Goal: Task Accomplishment & Management: Complete application form

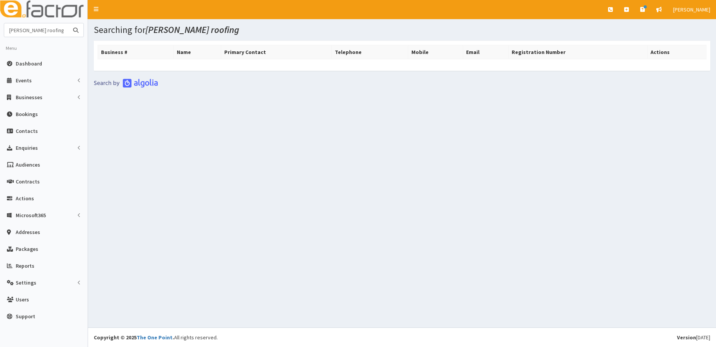
drag, startPoint x: 51, startPoint y: 34, endPoint x: 77, endPoint y: 34, distance: 26.0
click at [50, 34] on input "lewis roofing" at bounding box center [36, 29] width 64 height 13
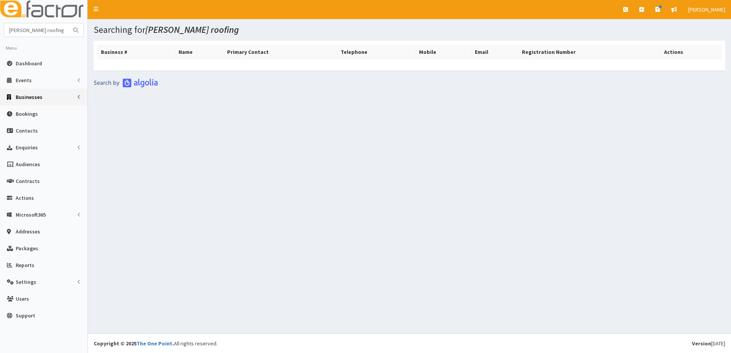
click at [23, 99] on span "Businesses" at bounding box center [29, 97] width 27 height 7
click at [19, 111] on span "Businesses" at bounding box center [29, 111] width 26 height 7
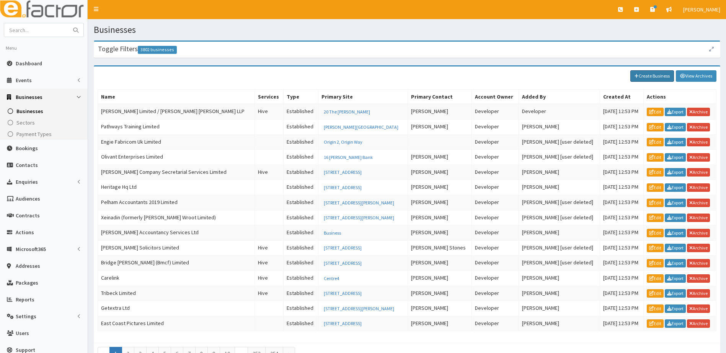
click at [645, 76] on link "Create Business" at bounding box center [652, 75] width 44 height 11
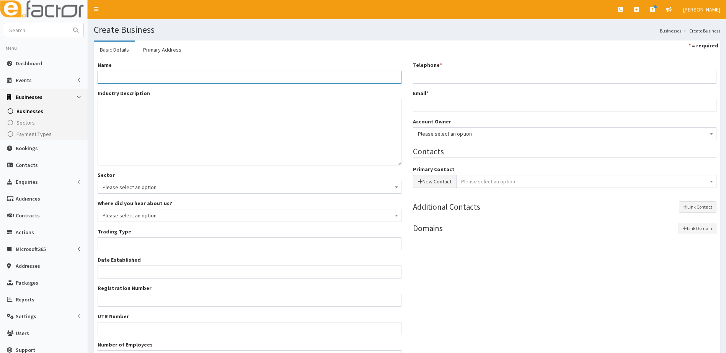
click at [166, 77] on input "Name *" at bounding box center [250, 77] width 304 height 13
click at [117, 78] on input "Name *" at bounding box center [250, 77] width 304 height 13
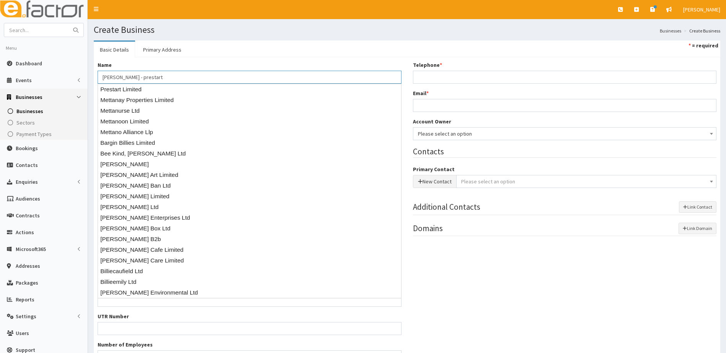
type input "[PERSON_NAME] - prestart"
click at [231, 57] on div "Name * Kerry Billie Mettan - prestart Industry Description * Sector Please sele…" at bounding box center [407, 215] width 626 height 316
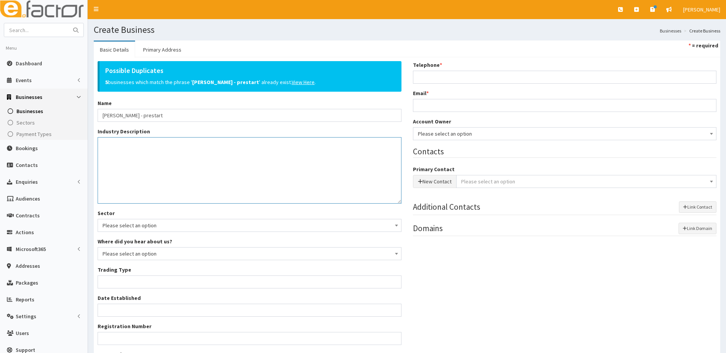
click at [135, 155] on textarea "Industry Description *" at bounding box center [250, 170] width 304 height 67
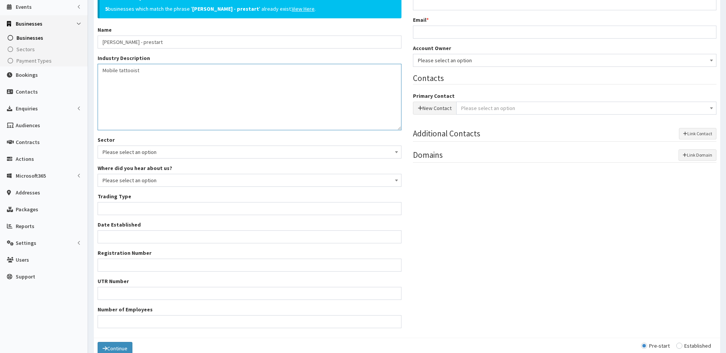
scroll to position [76, 0]
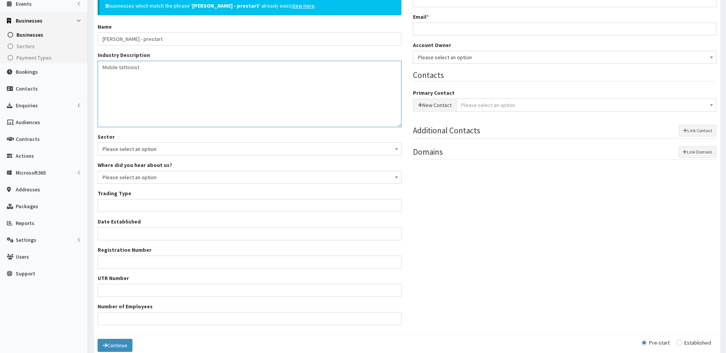
type textarea "Mobile tattooist"
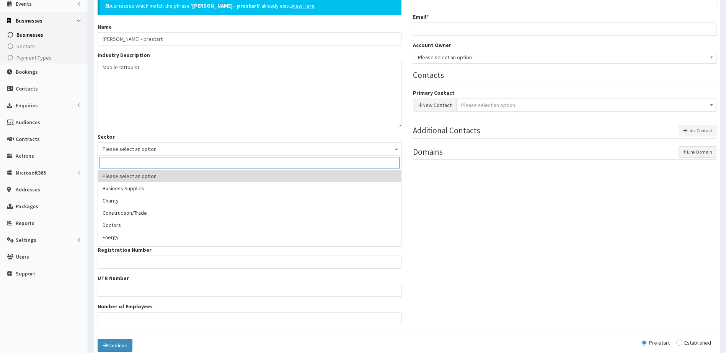
click at [154, 151] on span "Please select an option" at bounding box center [250, 149] width 294 height 11
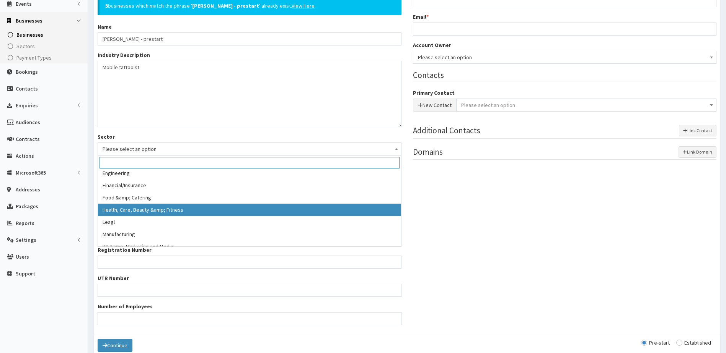
select select "9"
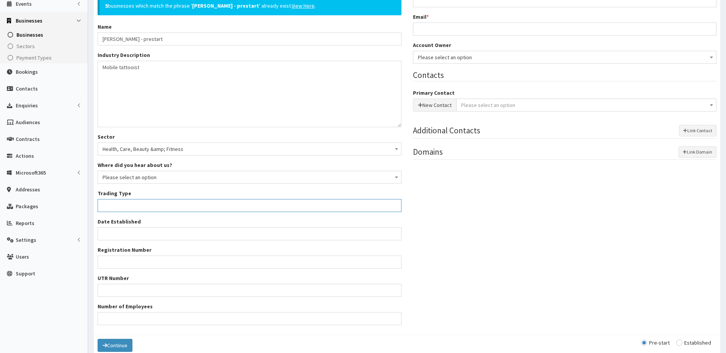
click at [129, 204] on input "Trading Type *" at bounding box center [250, 205] width 304 height 13
type input "self employed"
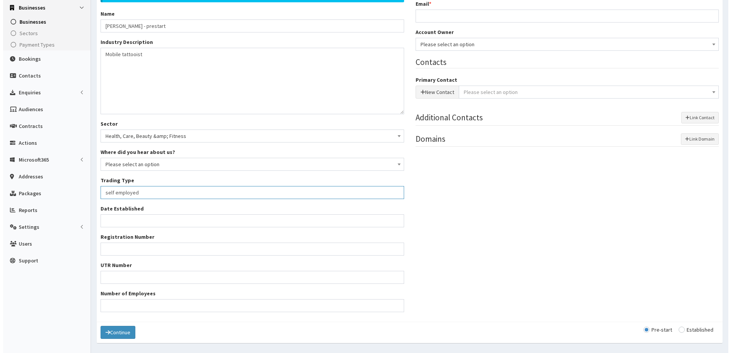
scroll to position [0, 0]
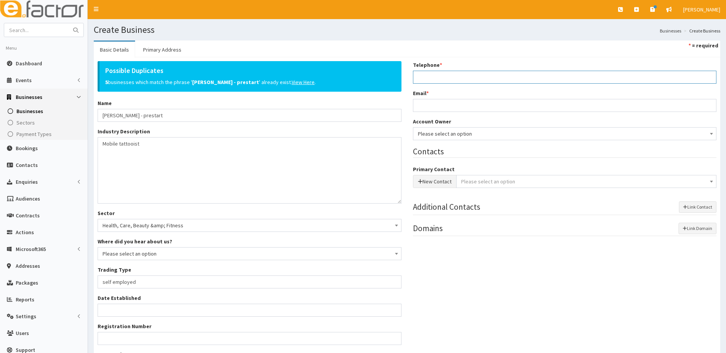
click at [435, 80] on input "Telephone *" at bounding box center [565, 77] width 304 height 13
type input "07435320838"
type input "billiekerrymettam@gmail.com"
click at [425, 184] on button "New Contact" at bounding box center [435, 181] width 44 height 13
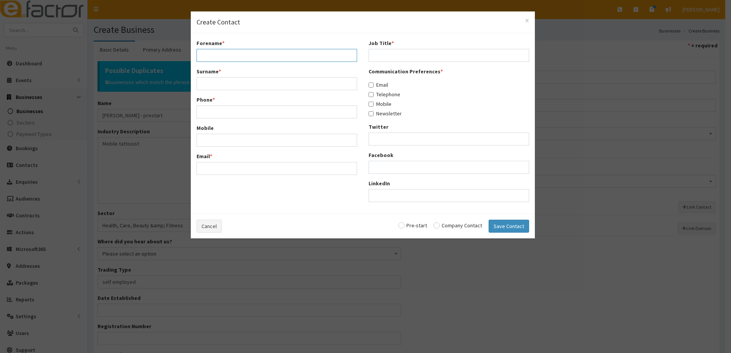
click at [242, 57] on input "Forename *" at bounding box center [277, 55] width 161 height 13
type input "Kerry Billie"
click at [233, 85] on input "Surname *" at bounding box center [277, 83] width 161 height 13
drag, startPoint x: 254, startPoint y: 83, endPoint x: 222, endPoint y: 83, distance: 31.4
click at [223, 83] on input "Mettam07435320838" at bounding box center [277, 83] width 161 height 13
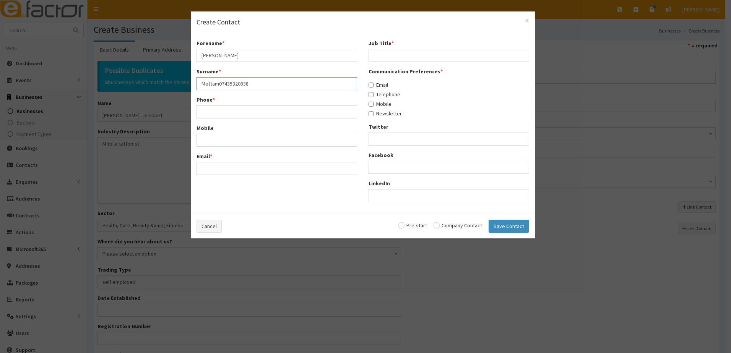
click at [221, 83] on input "Mettam07435320838" at bounding box center [277, 83] width 161 height 13
click at [218, 85] on input "Mettam07435320838" at bounding box center [277, 83] width 161 height 13
drag, startPoint x: 251, startPoint y: 86, endPoint x: 220, endPoint y: 87, distance: 31.4
click at [220, 87] on input "Mettam07435320838" at bounding box center [277, 83] width 161 height 13
type input "Mettam"
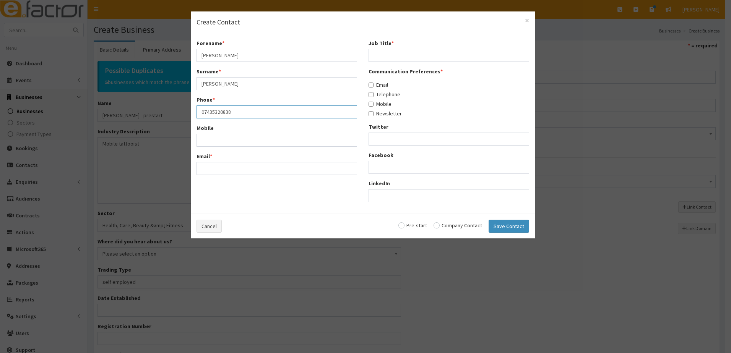
type input "07435320838"
type input "billiekerrymettam@gmail.com"
click at [392, 60] on input "Job Title *" at bounding box center [449, 55] width 161 height 13
type input "perspective owner"
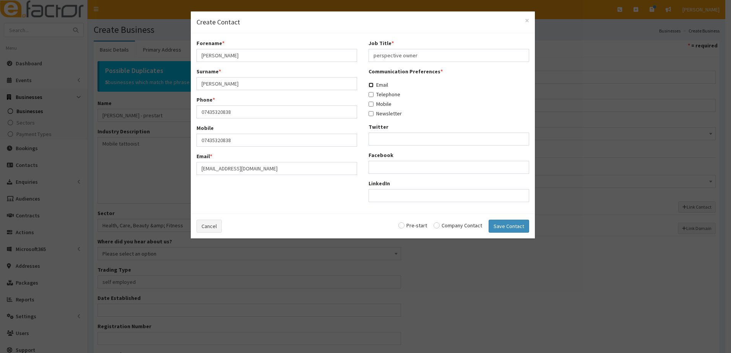
click at [372, 87] on input "Email" at bounding box center [371, 85] width 5 height 5
checkbox input "true"
click at [371, 95] on input "Telephone" at bounding box center [371, 94] width 5 height 5
checkbox input "true"
click at [370, 101] on label "Mobile" at bounding box center [380, 104] width 23 height 8
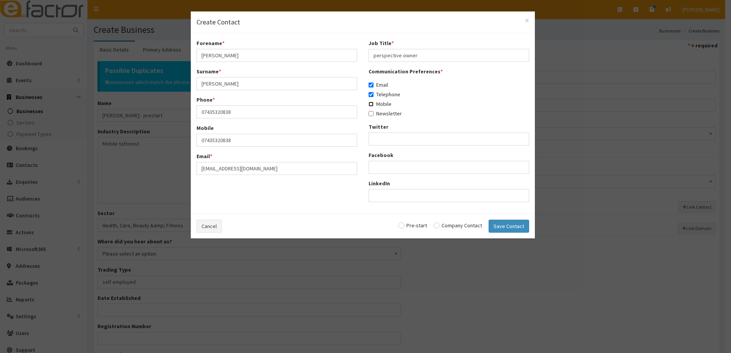
click at [370, 102] on input "Mobile" at bounding box center [371, 104] width 5 height 5
checkbox input "true"
click at [371, 113] on input "Newsletter" at bounding box center [371, 113] width 5 height 5
checkbox input "true"
drag, startPoint x: 404, startPoint y: 226, endPoint x: 413, endPoint y: 225, distance: 9.6
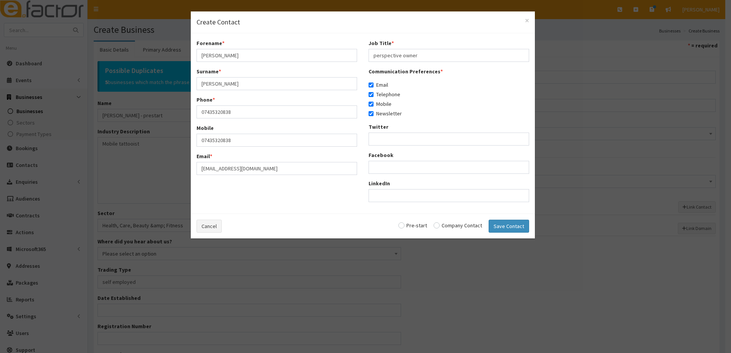
click at [405, 226] on input "radio" at bounding box center [413, 225] width 29 height 5
radio input "true"
click at [502, 228] on button "Save Contact" at bounding box center [509, 226] width 41 height 13
checkbox input "false"
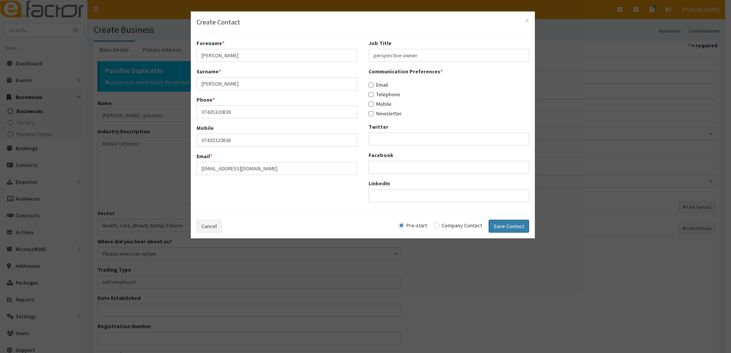
checkbox input "false"
radio input "false"
select select "5249"
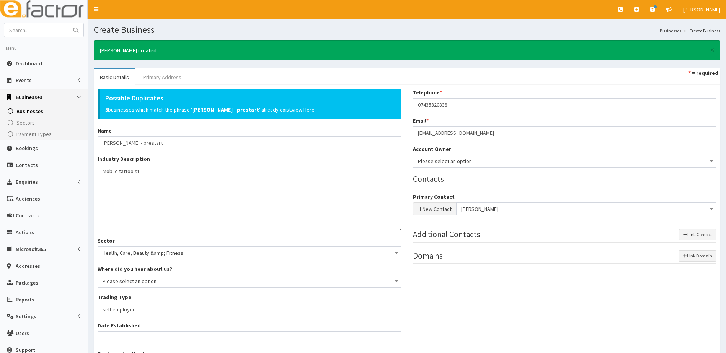
click at [158, 76] on link "Primary Address" at bounding box center [162, 77] width 50 height 16
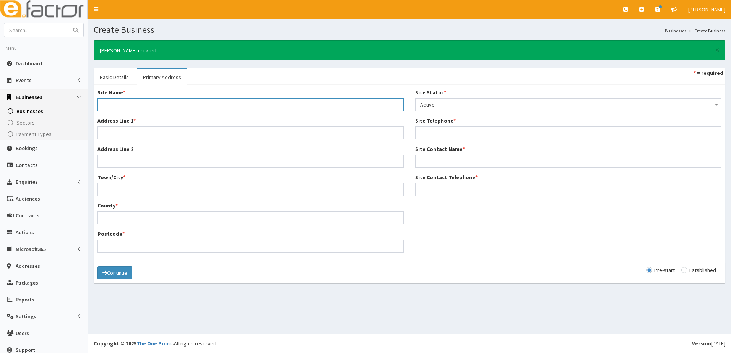
click at [120, 100] on input "Site Name *" at bounding box center [251, 104] width 306 height 13
type input "Home"
type input "9 Rosswell Avenue"
type input "Grimsby"
type input "North East lincolnshire"
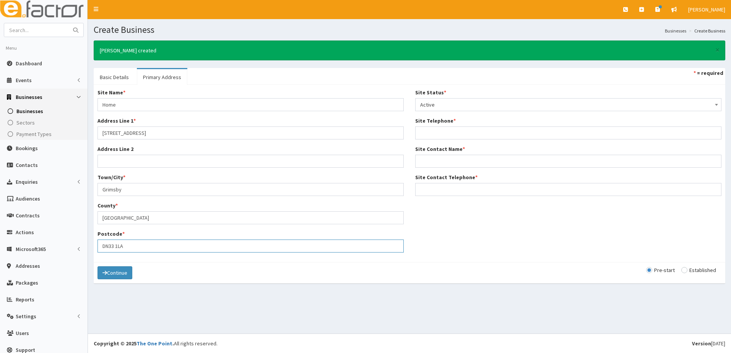
type input "DN33 1LA"
click at [430, 134] on input "Site Telephone *" at bounding box center [568, 133] width 306 height 13
type input "07435320838"
type input "Kerry Billie Mettam"
drag, startPoint x: 451, startPoint y: 188, endPoint x: 451, endPoint y: 181, distance: 6.9
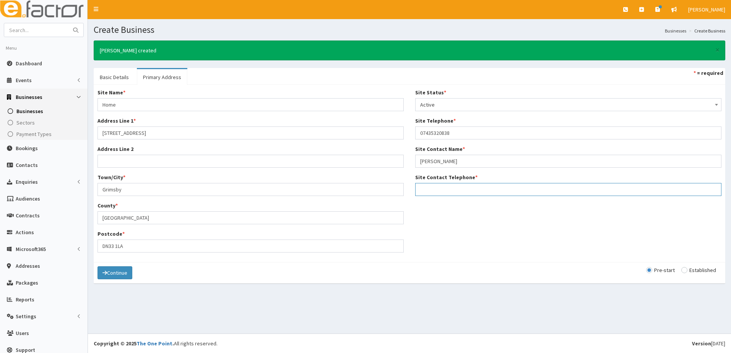
click at [451, 187] on input "Site Contact Telephone *" at bounding box center [568, 189] width 306 height 13
type input "07435320838"
drag, startPoint x: 508, startPoint y: 233, endPoint x: 502, endPoint y: 186, distance: 47.8
click at [508, 233] on div "Site Name * Home Address Line 1 * 9 Rosswell Avenue Address Line 2 Town/City * …" at bounding box center [410, 174] width 636 height 170
click at [126, 271] on button "Continue" at bounding box center [115, 273] width 35 height 13
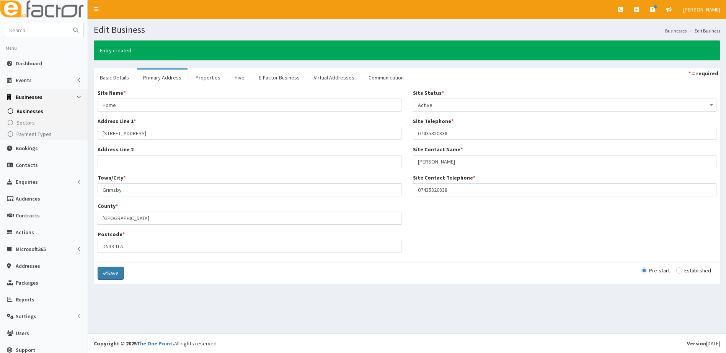
click at [109, 271] on button "Save" at bounding box center [111, 273] width 26 height 13
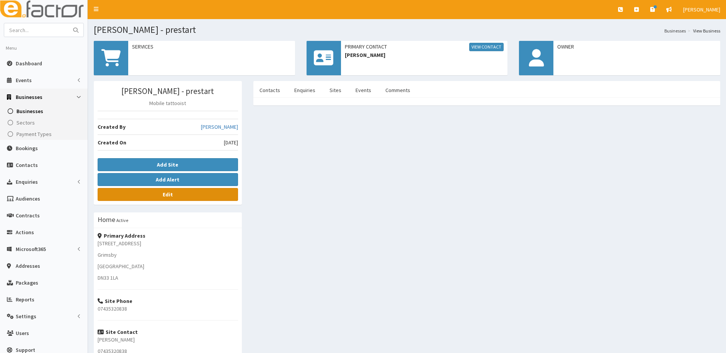
click at [177, 194] on link "Edit" at bounding box center [168, 194] width 140 height 13
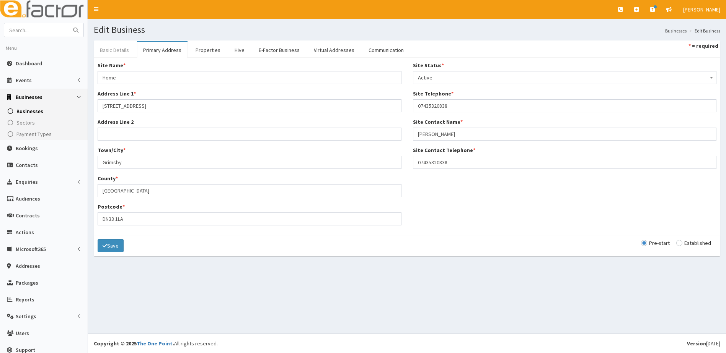
click at [120, 50] on link "Basic Details" at bounding box center [114, 50] width 41 height 16
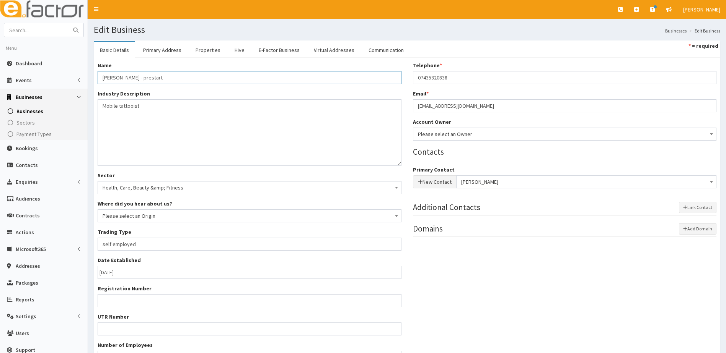
click at [143, 79] on input "Kerry Billie Mettan - prestart" at bounding box center [250, 77] width 304 height 13
type input "Kerry Billie Mettam - prestart"
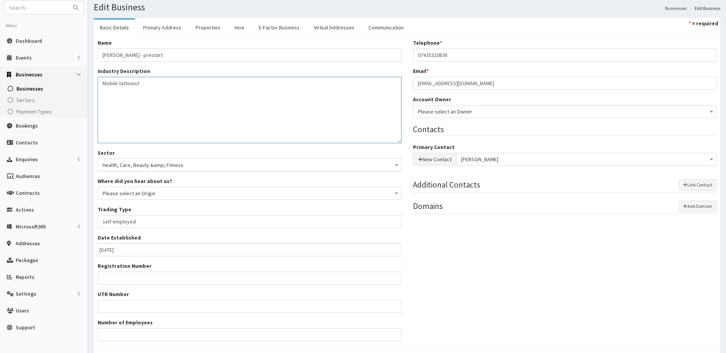
drag, startPoint x: 239, startPoint y: 125, endPoint x: 234, endPoint y: 129, distance: 6.3
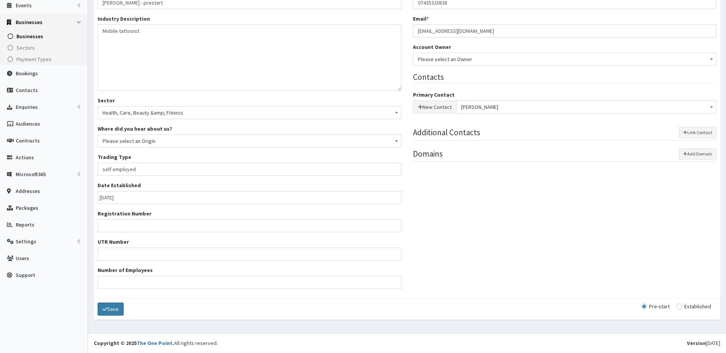
click at [116, 308] on button "Save" at bounding box center [111, 309] width 26 height 13
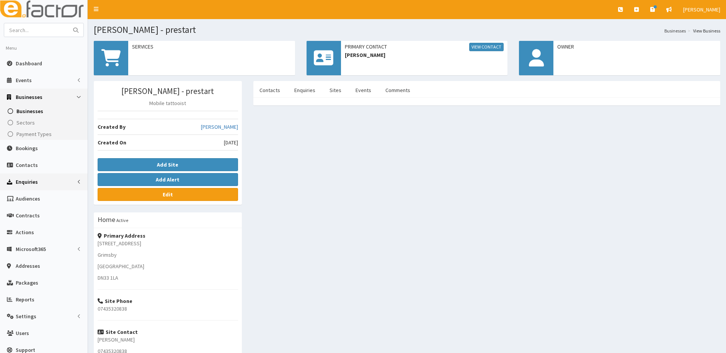
click at [31, 181] on span "Enquiries" at bounding box center [27, 182] width 22 height 7
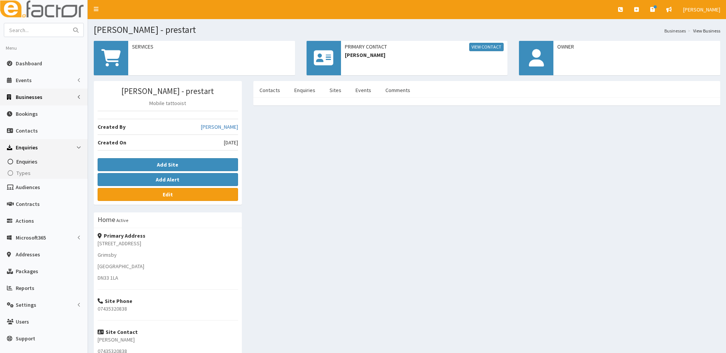
click at [18, 160] on span "Enquiries" at bounding box center [26, 161] width 21 height 7
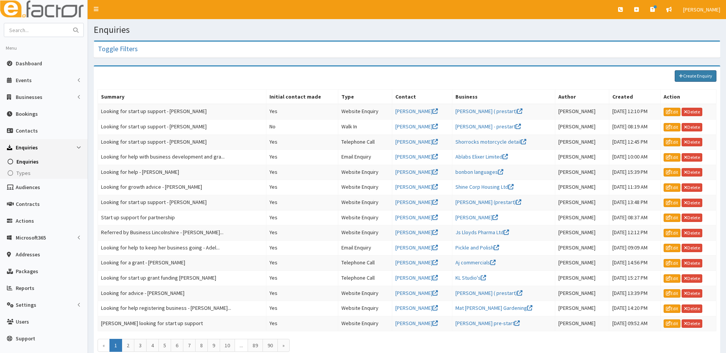
click at [696, 83] on div "Create Enquiry" at bounding box center [407, 76] width 626 height 19
click at [696, 78] on link "Create Enquiry" at bounding box center [695, 75] width 42 height 11
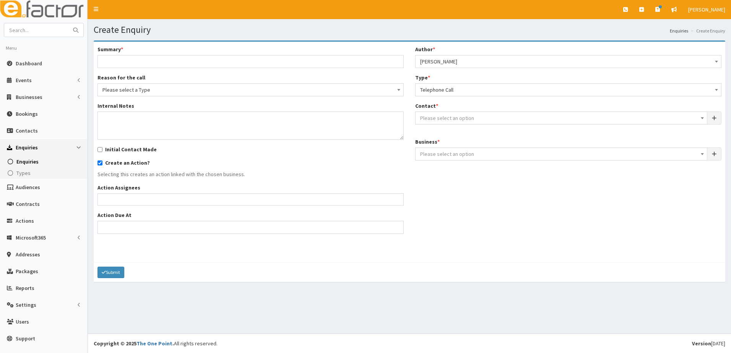
select select
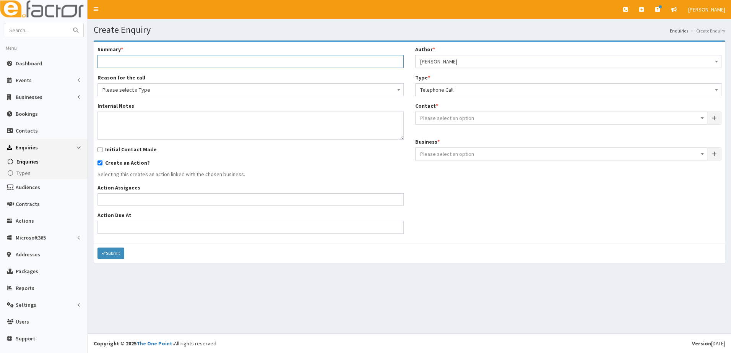
click at [157, 59] on input "Summary *" at bounding box center [251, 61] width 306 height 13
type input "Looking for start up support -[PERSON_NAME]"
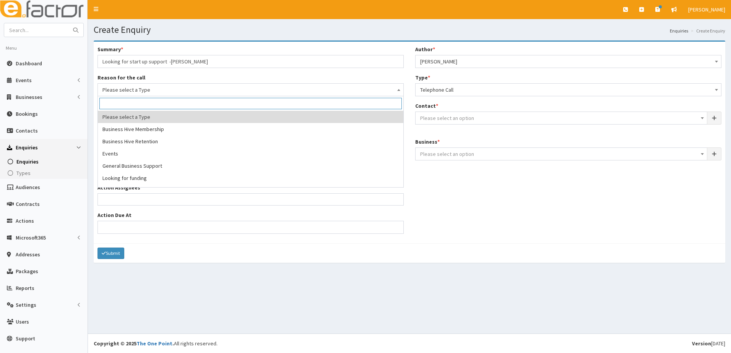
click at [149, 92] on span "Please select a Type" at bounding box center [251, 90] width 296 height 11
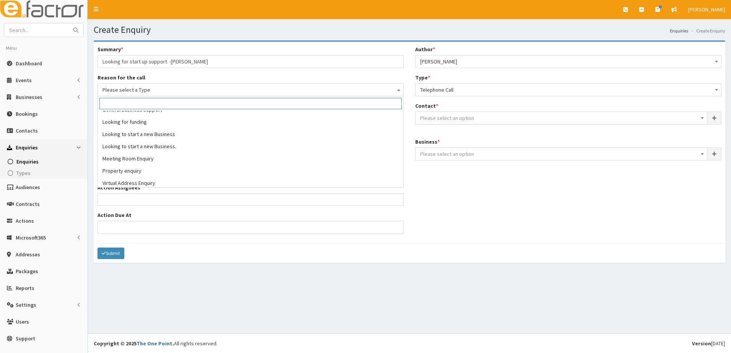
scroll to position [58, 0]
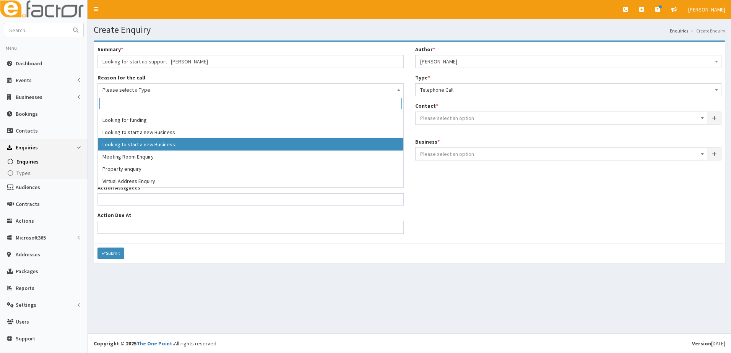
select select "2"
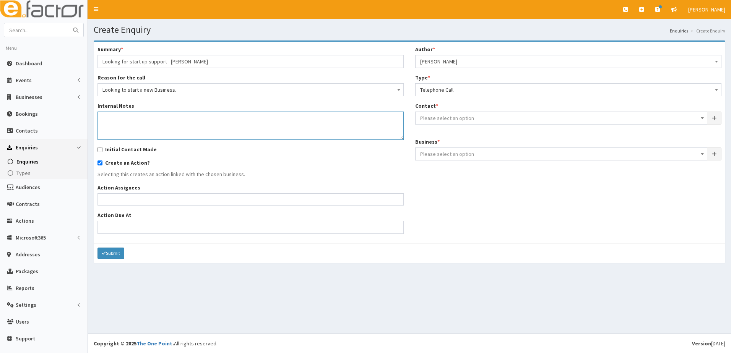
click at [138, 126] on textarea "Internal Notes" at bounding box center [251, 126] width 306 height 28
type textarea "Kerry is a self trained tattooist that would like to go self employed"
click at [101, 150] on input "Initial Contact Made" at bounding box center [100, 149] width 5 height 5
checkbox input "true"
click at [112, 200] on ul at bounding box center [251, 199] width 306 height 10
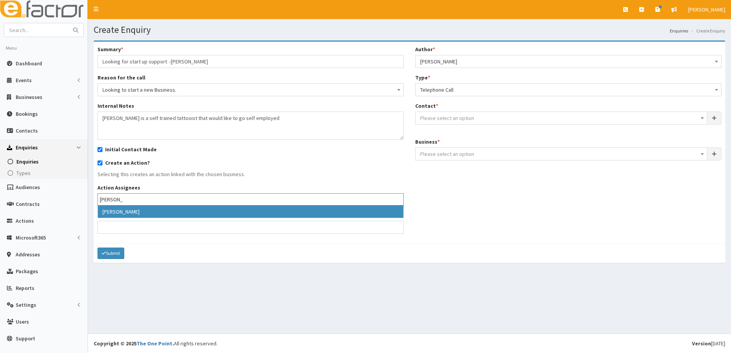
type input "hazel"
select select "39"
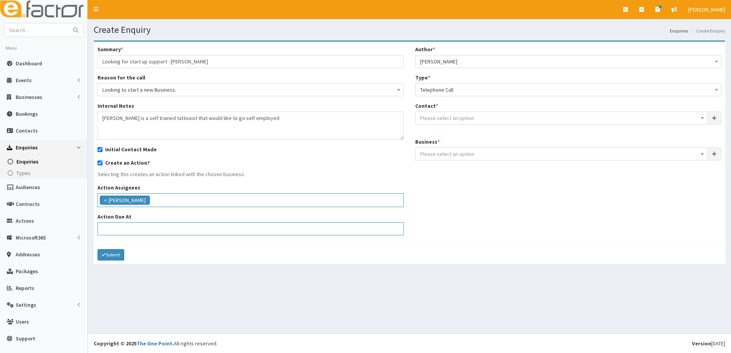
click at [114, 231] on input "Action Due At" at bounding box center [251, 229] width 306 height 13
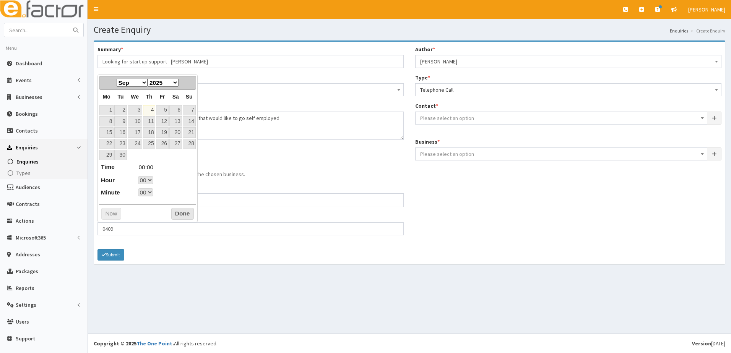
click at [152, 109] on link "4" at bounding box center [149, 110] width 13 height 10
type input "04-09-2025 00:00"
click at [180, 217] on button "Done" at bounding box center [182, 214] width 23 height 12
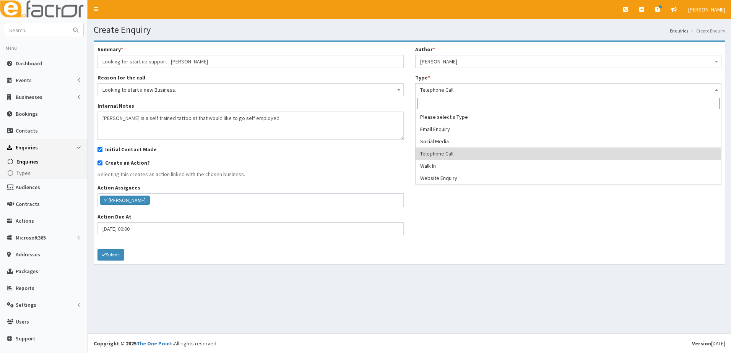
click at [457, 90] on span "Telephone Call" at bounding box center [568, 90] width 296 height 11
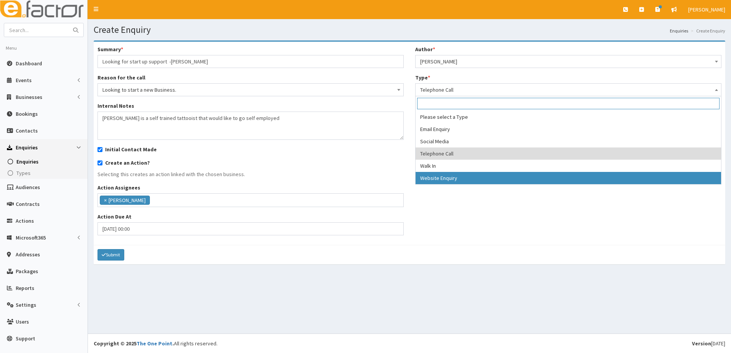
select select "3"
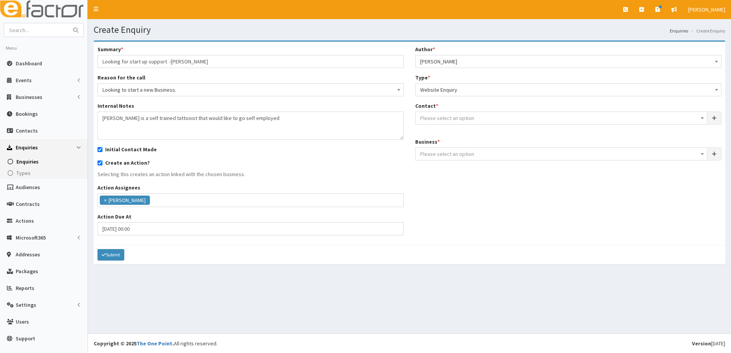
click at [436, 120] on span "Please select an option" at bounding box center [447, 118] width 54 height 7
type input "k"
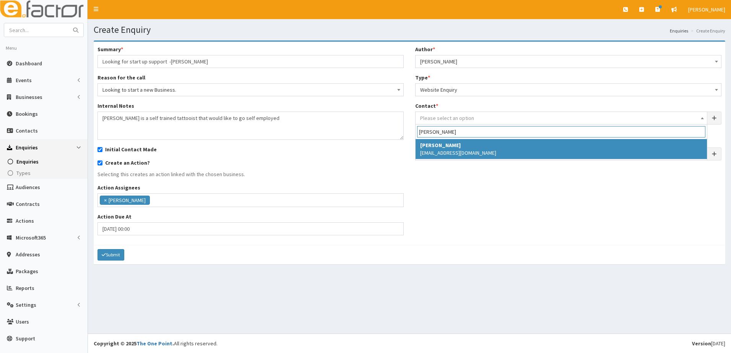
type input "mettam"
select select "5249"
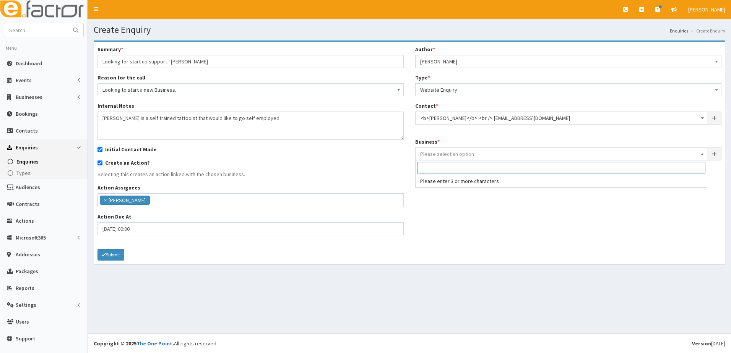
click at [436, 153] on span "Please select an option" at bounding box center [447, 154] width 54 height 7
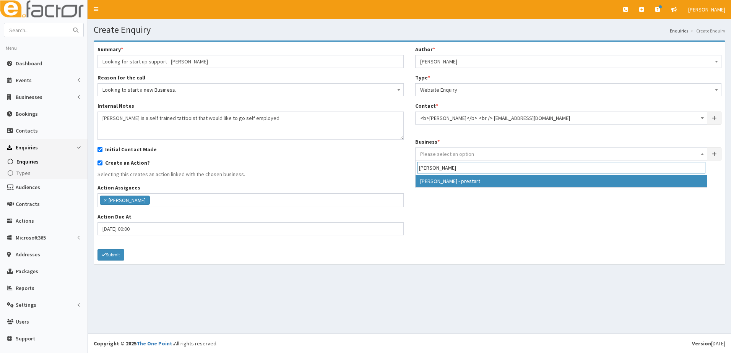
type input "mettam"
select select "4185"
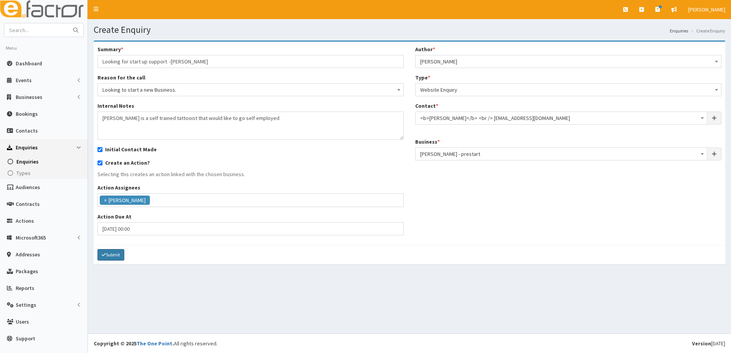
click at [106, 259] on button "Submit" at bounding box center [111, 254] width 27 height 11
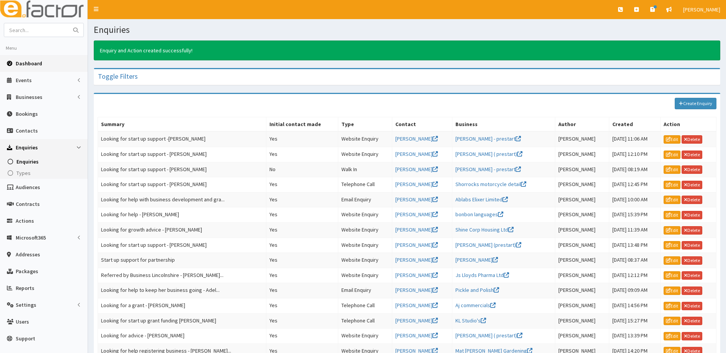
click at [26, 66] on span "Dashboard" at bounding box center [29, 63] width 26 height 7
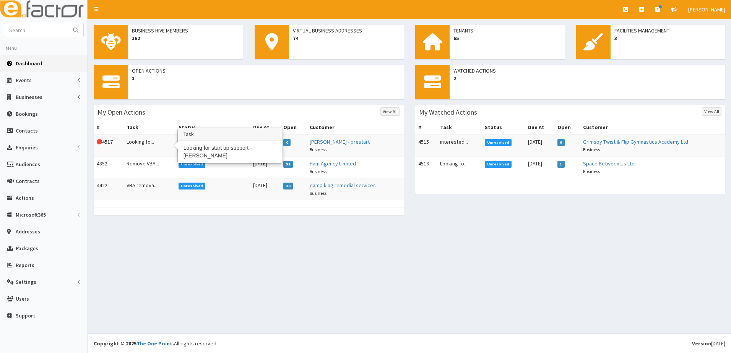
click at [141, 143] on td "Looking fo..." at bounding box center [150, 146] width 52 height 22
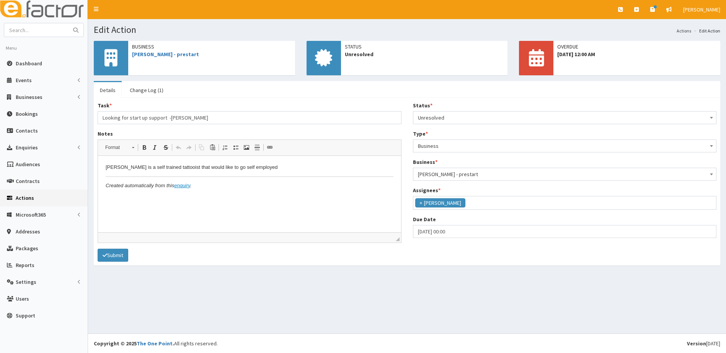
scroll to position [70, 0]
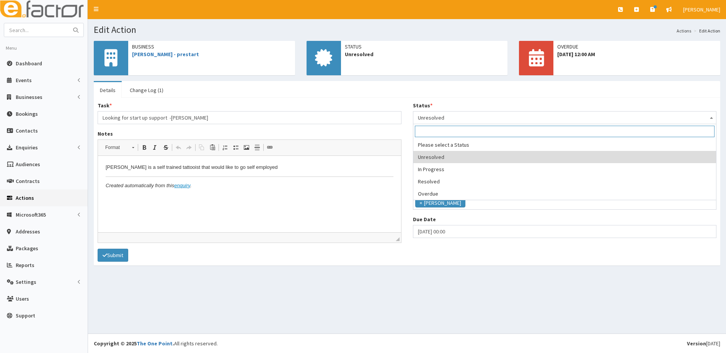
drag, startPoint x: 448, startPoint y: 119, endPoint x: 448, endPoint y: 125, distance: 6.1
click at [448, 119] on span "Unresolved" at bounding box center [565, 117] width 294 height 11
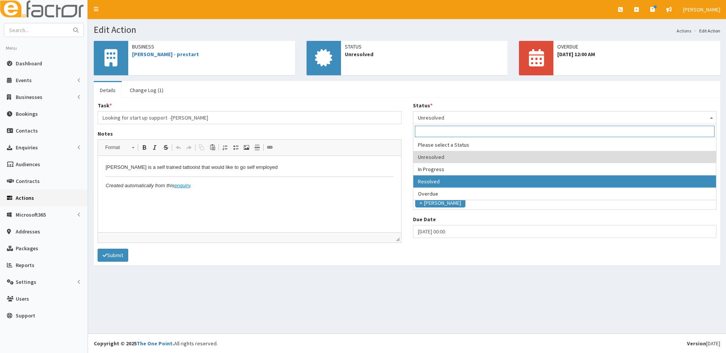
select select "3"
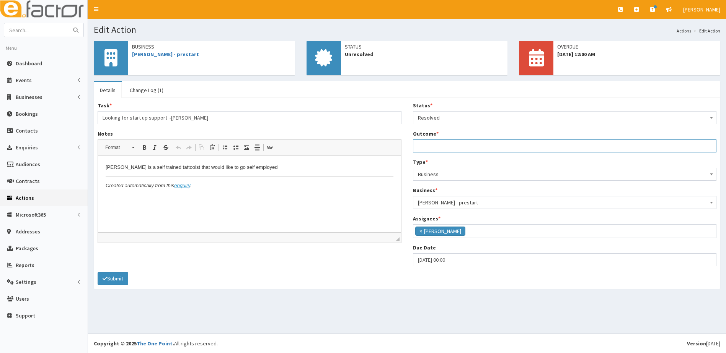
click at [431, 145] on input "Outcome *" at bounding box center [565, 146] width 304 height 13
type input "BYOB link sent"
click at [114, 275] on button "Submit" at bounding box center [113, 278] width 31 height 13
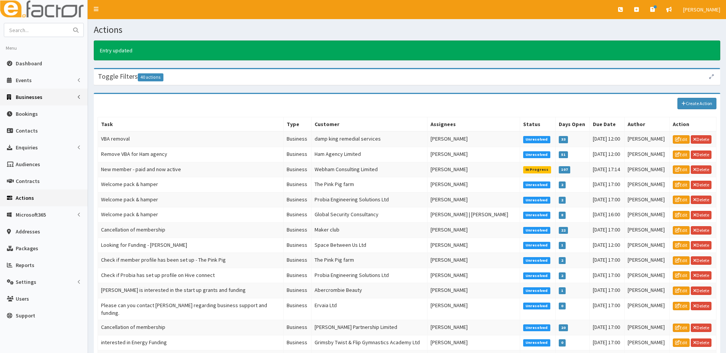
click at [26, 100] on span "Businesses" at bounding box center [29, 97] width 27 height 7
click at [27, 108] on span "Businesses" at bounding box center [29, 111] width 26 height 7
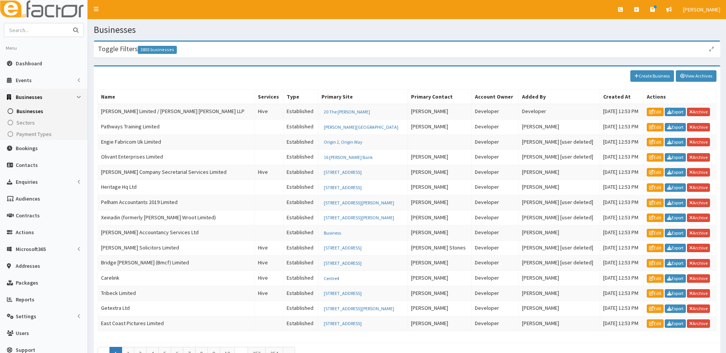
click at [46, 29] on input "text" at bounding box center [36, 29] width 64 height 13
type input "[PERSON_NAME]"
click at [68, 23] on button "submit" at bounding box center [75, 29] width 15 height 13
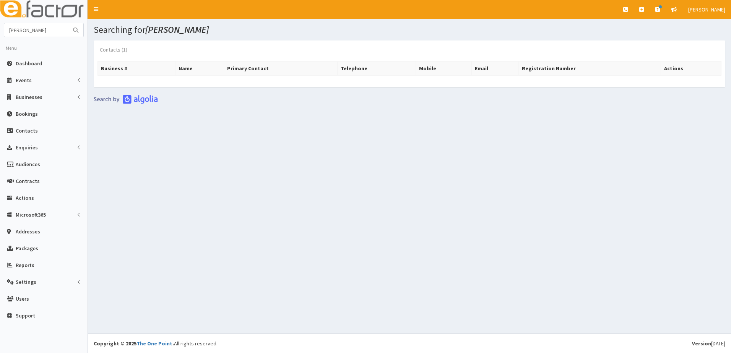
click at [110, 47] on link "Contacts (1)" at bounding box center [114, 50] width 40 height 16
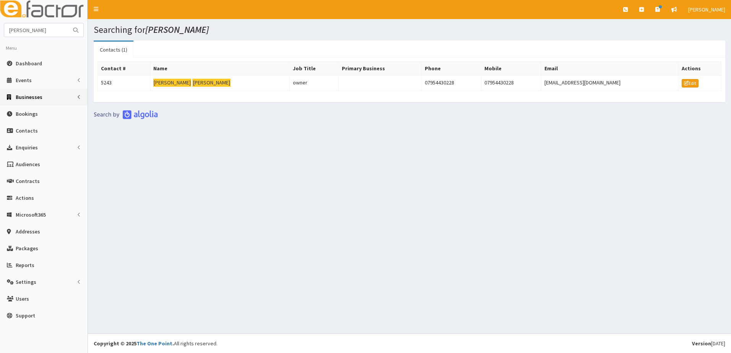
click at [23, 98] on span "Businesses" at bounding box center [29, 97] width 27 height 7
click at [23, 109] on span "Businesses" at bounding box center [29, 111] width 26 height 7
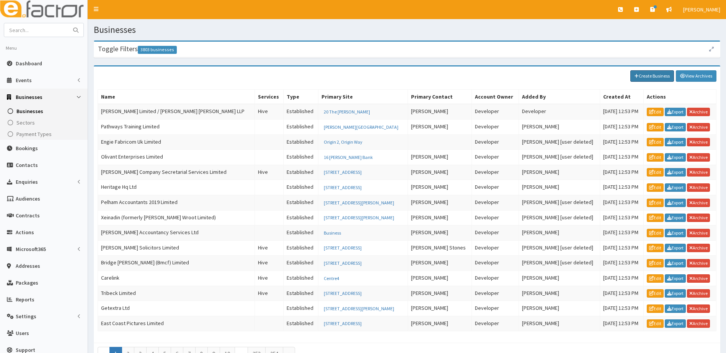
click at [655, 81] on link "Create Business" at bounding box center [652, 75] width 44 height 11
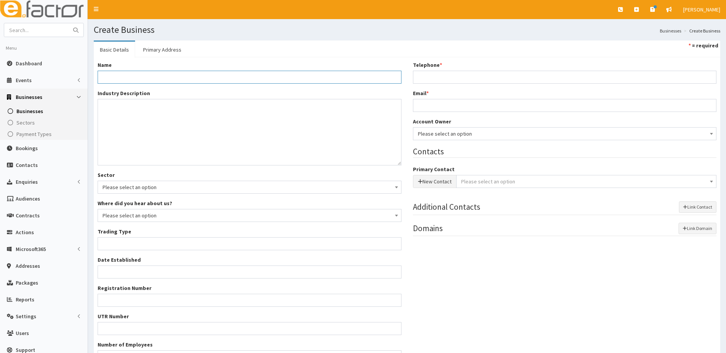
click at [140, 79] on input "Name *" at bounding box center [250, 77] width 304 height 13
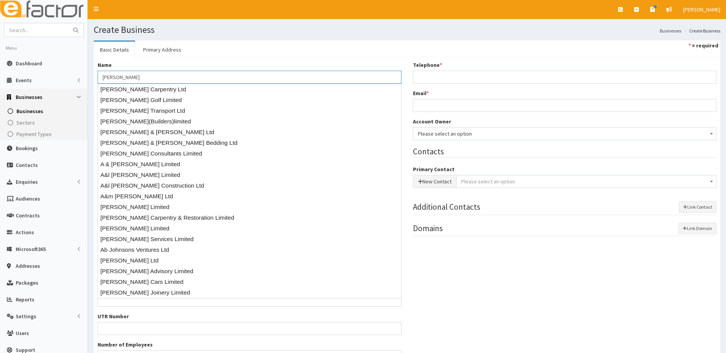
type input "[PERSON_NAME]"
type input "07954430228"
type input "[EMAIL_ADDRESS][DOMAIN_NAME]"
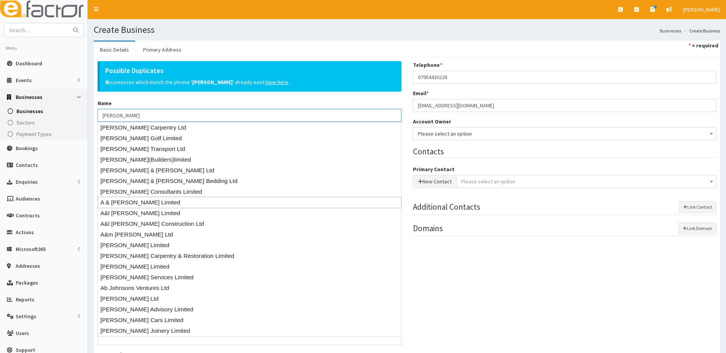
click at [248, 200] on div "A & [PERSON_NAME] Limited" at bounding box center [250, 202] width 304 height 11
type input "A & [PERSON_NAME] Limited"
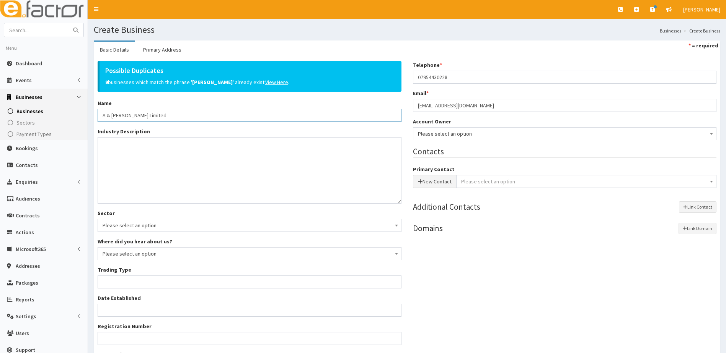
type input "Private limited company"
type input "04778147"
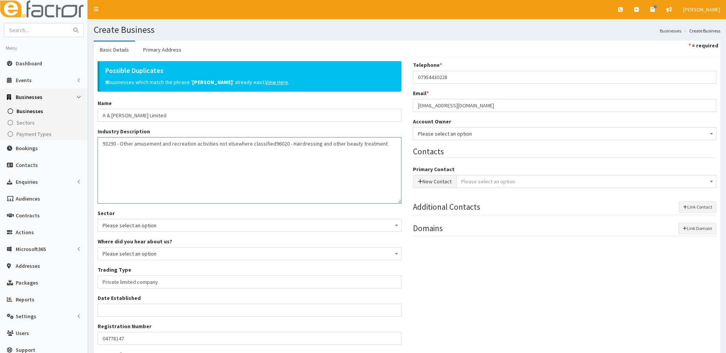
click at [107, 142] on textarea "93290 - Other amusement and recreation activities not elsewhere classified 9602…" at bounding box center [250, 170] width 304 height 67
drag, startPoint x: 232, startPoint y: 176, endPoint x: 94, endPoint y: 158, distance: 139.3
click at [94, 158] on div "Possible Duplicates 2 businesses which match the phrase ' A & [PERSON_NAME] Lim…" at bounding box center [249, 234] width 315 height 347
type textarea "93290 - Other amusement and recreation activities not elsewhere classified 9602…"
click at [108, 146] on textarea "93290 - Other amusement and recreation activities not elsewhere classified 9602…" at bounding box center [250, 170] width 304 height 67
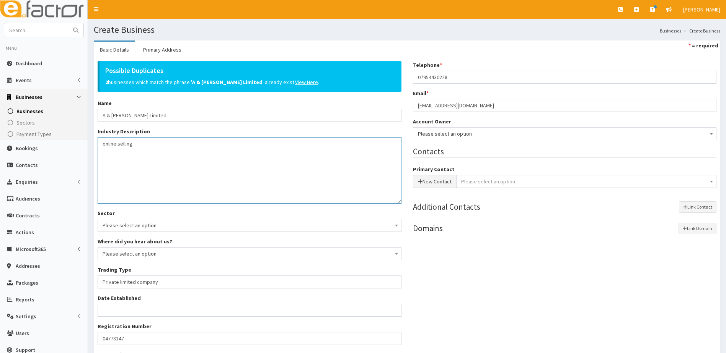
type textarea "online selling"
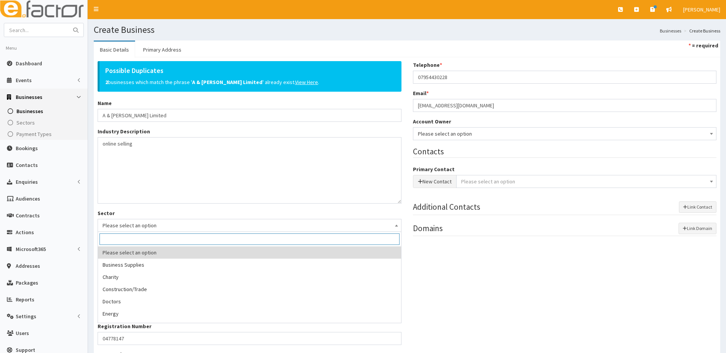
click at [168, 228] on span "Please select an option" at bounding box center [250, 225] width 294 height 11
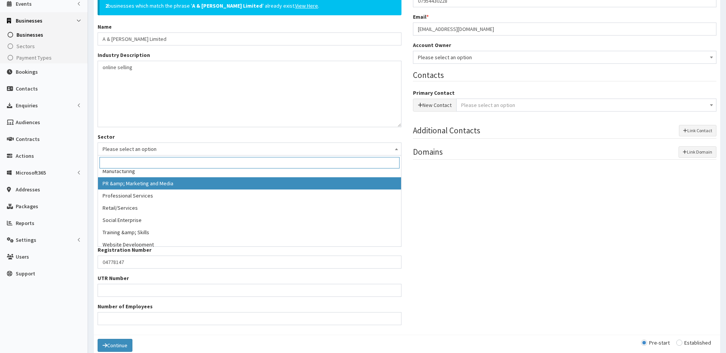
scroll to position [153, 0]
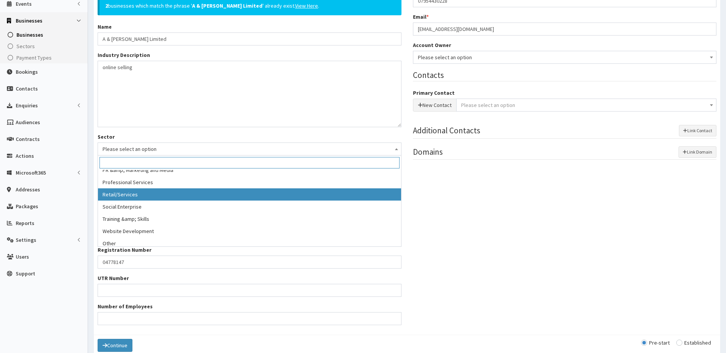
select select "14"
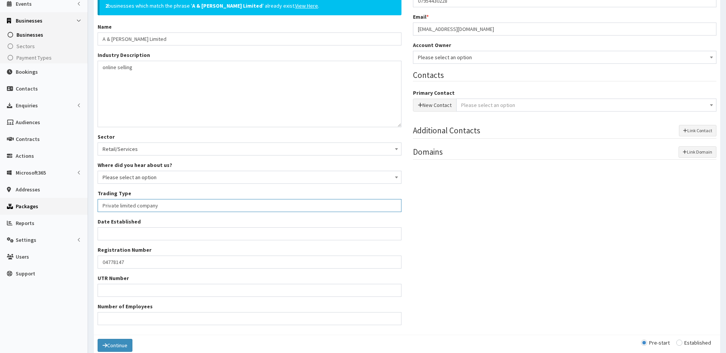
drag, startPoint x: 171, startPoint y: 209, endPoint x: 83, endPoint y: 207, distance: 87.6
click at [83, 207] on div "E Toggle navigation Quick Create Create Business Create Booking Create Contact" at bounding box center [363, 157] width 726 height 466
drag, startPoint x: 177, startPoint y: 39, endPoint x: 92, endPoint y: 37, distance: 84.6
click at [92, 37] on div "Possible Duplicates 2 businesses which match the phrase ' A & [PERSON_NAME] Lim…" at bounding box center [249, 158] width 315 height 347
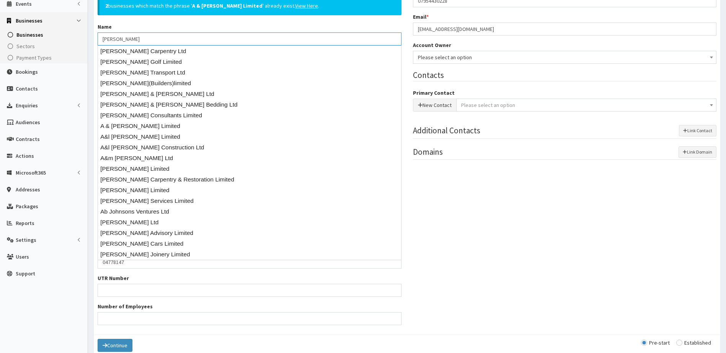
type input "[PERSON_NAME]"
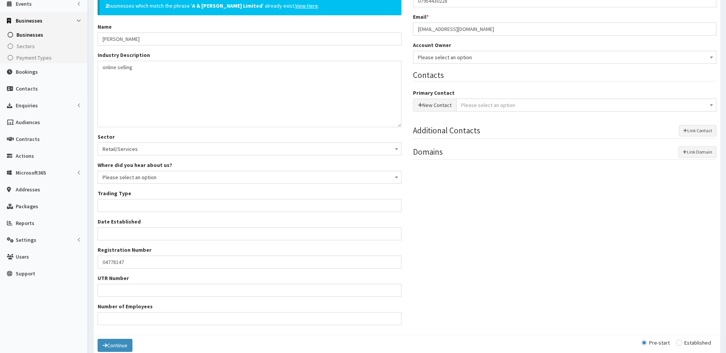
click at [206, 27] on div "Possible Duplicates 2 businesses which match the phrase ' A & [PERSON_NAME] Lim…" at bounding box center [250, 15] width 304 height 61
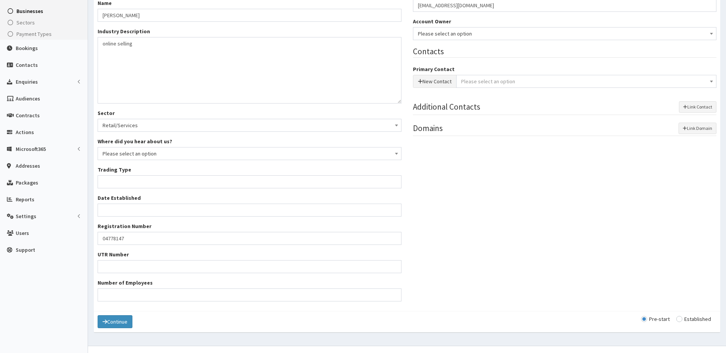
scroll to position [112, 0]
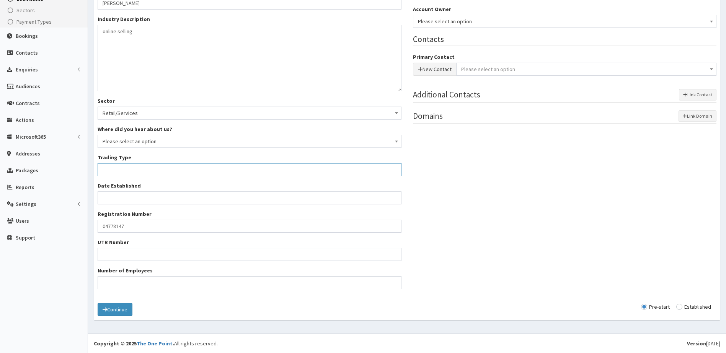
click at [122, 169] on input "Trading Type *" at bounding box center [250, 169] width 304 height 13
type input "self employed"
drag, startPoint x: 87, startPoint y: 228, endPoint x: 71, endPoint y: 228, distance: 16.4
click at [71, 228] on div "E Toggle navigation Quick Create Create Business Create Booking Create Contact" at bounding box center [363, 121] width 726 height 466
click at [109, 198] on input "Date Established" at bounding box center [250, 198] width 304 height 13
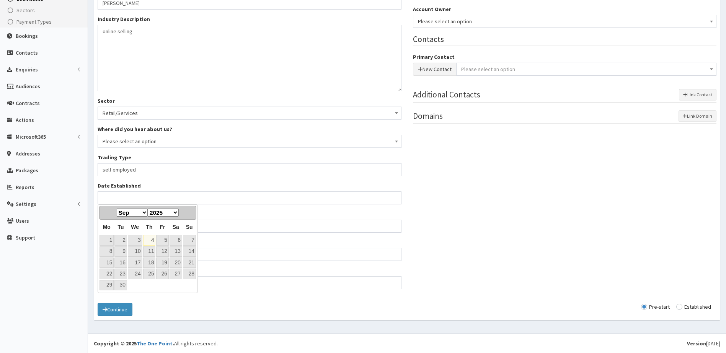
click at [176, 211] on select "1900 1901 1902 1903 1904 1905 1906 1907 1908 1909 1910 1911 1912 1913 1914 1915…" at bounding box center [163, 213] width 31 height 8
click at [143, 211] on select "Jan Feb Mar Apr May Jun Jul Aug Sep Oct Nov Dec" at bounding box center [132, 213] width 31 height 8
click at [109, 239] on link "1" at bounding box center [106, 240] width 14 height 10
type input "[DATE]"
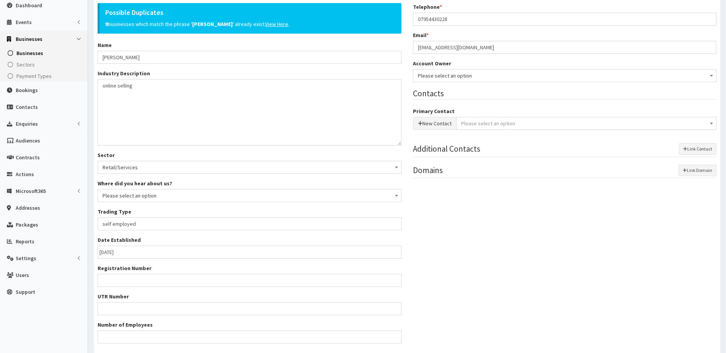
scroll to position [0, 0]
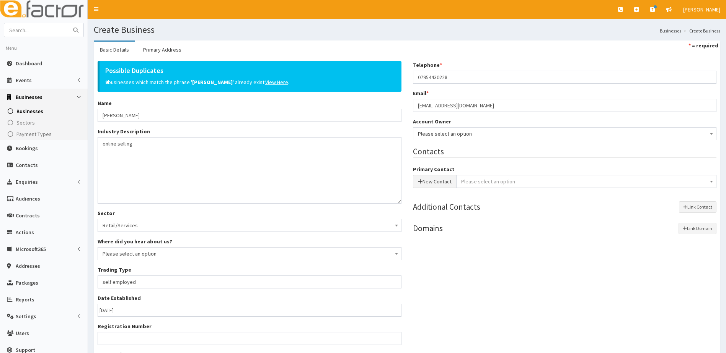
click at [436, 136] on span "Please select an option" at bounding box center [565, 134] width 294 height 11
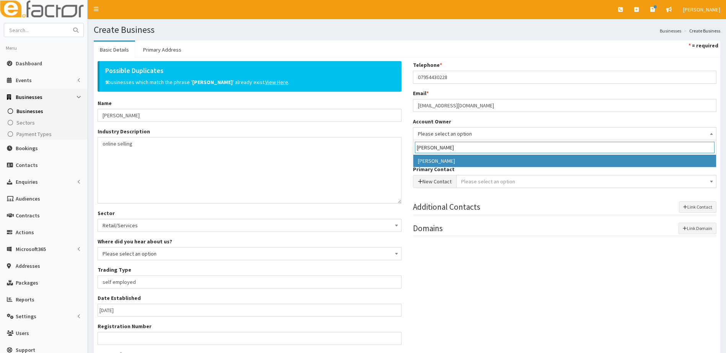
type input "hazel"
select select "39"
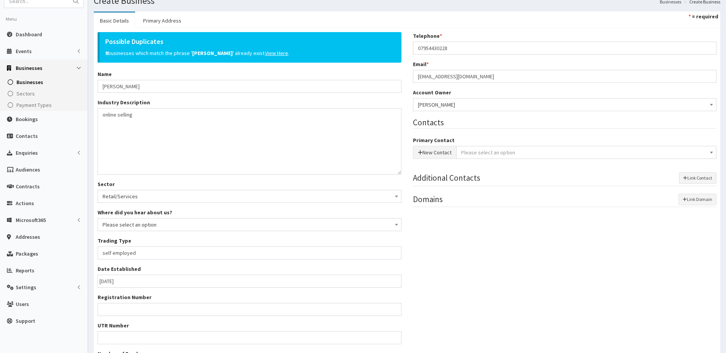
scroll to position [112, 0]
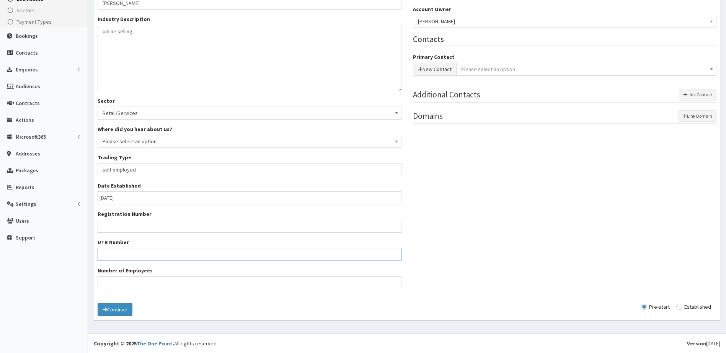
click at [138, 249] on input "UTR Number" at bounding box center [250, 254] width 304 height 13
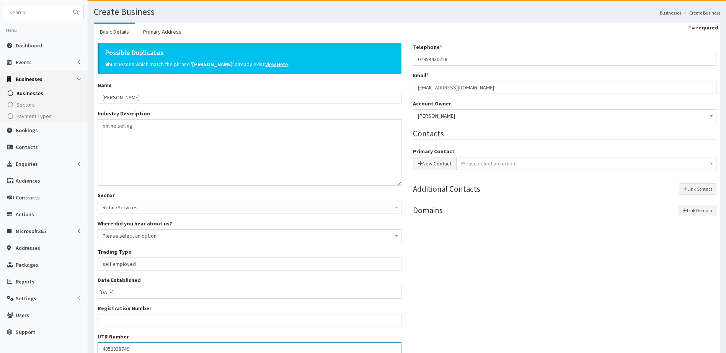
scroll to position [0, 0]
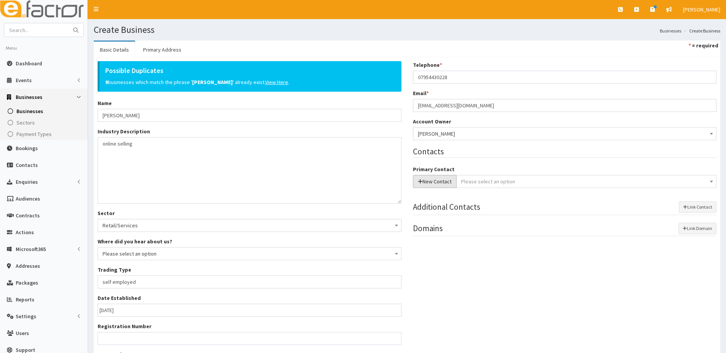
type input "4052938749"
click at [437, 186] on button "New Contact" at bounding box center [435, 181] width 44 height 13
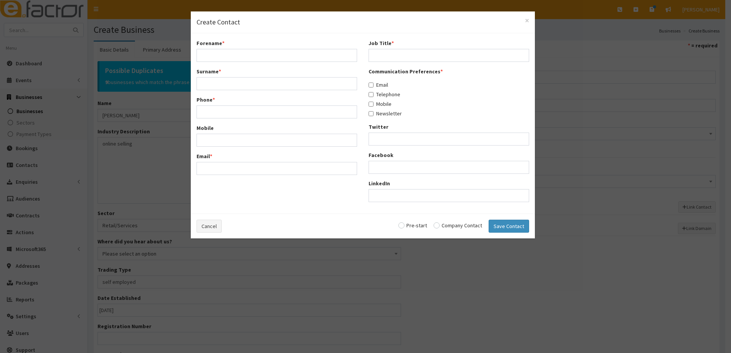
click at [533, 20] on div "× Create Contact" at bounding box center [363, 22] width 344 height 22
click at [529, 24] on div "× Create Contact" at bounding box center [363, 22] width 344 height 22
click at [527, 21] on span "×" at bounding box center [527, 20] width 4 height 10
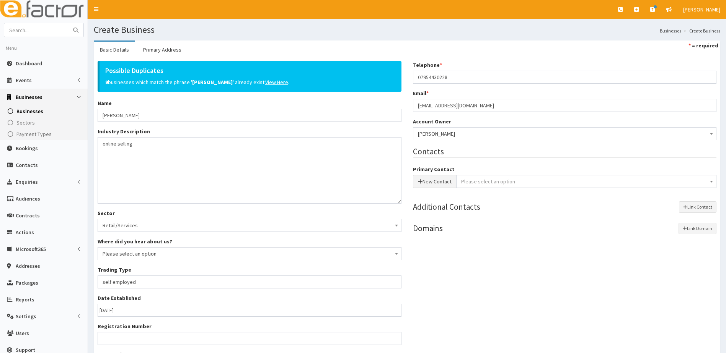
click at [500, 178] on span "Please select an option" at bounding box center [586, 181] width 251 height 11
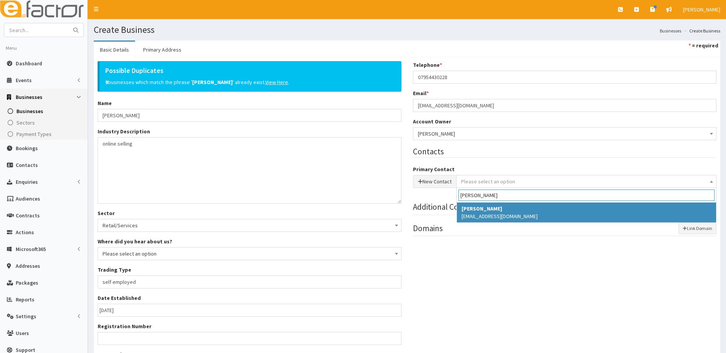
type input "lewis john"
select select "5243"
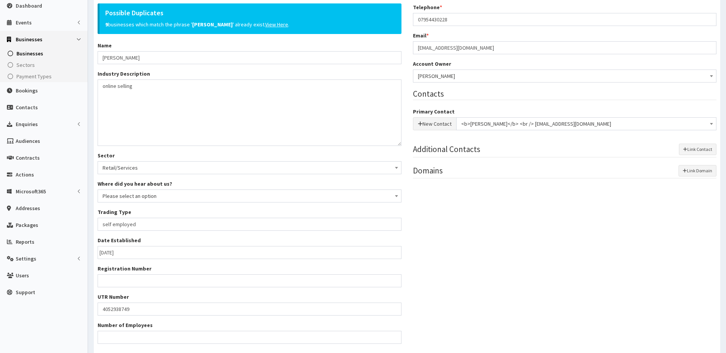
scroll to position [112, 0]
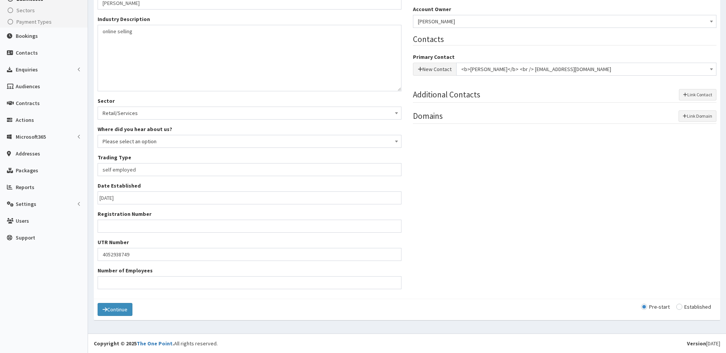
click at [682, 306] on input "radio" at bounding box center [693, 306] width 35 height 5
radio input "true"
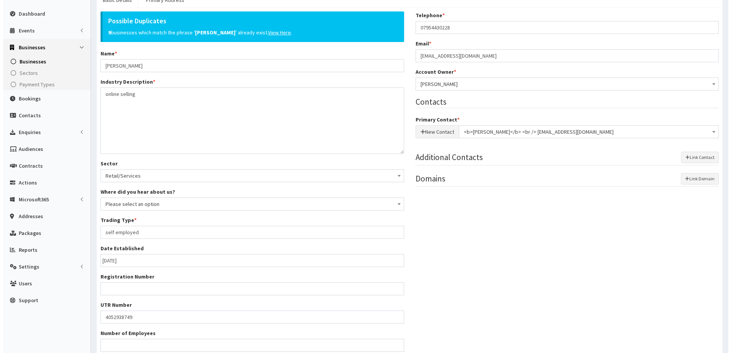
scroll to position [0, 0]
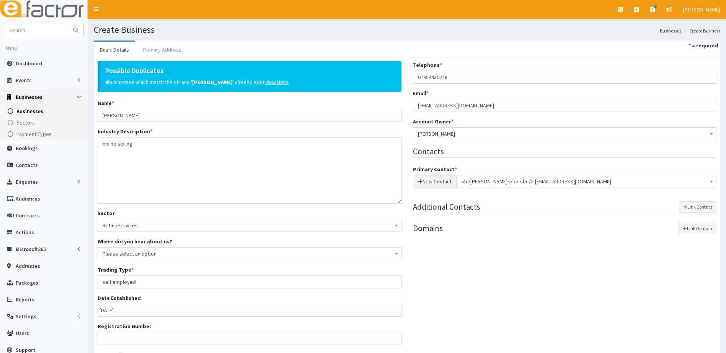
click at [157, 51] on link "Primary Address" at bounding box center [162, 50] width 50 height 16
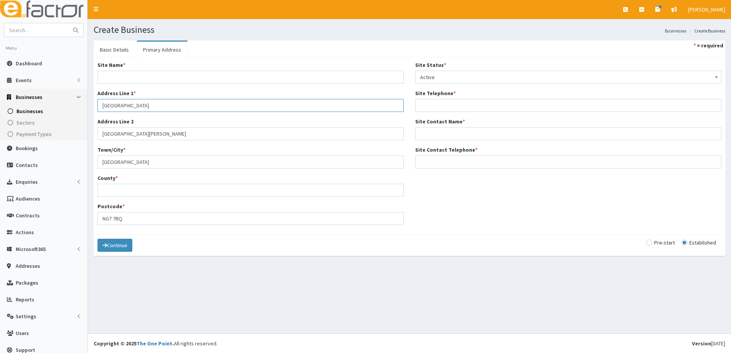
drag, startPoint x: 88, startPoint y: 105, endPoint x: 75, endPoint y: 105, distance: 12.6
click at [75, 105] on div "E Toggle navigation Quick Create Create Business Create Booking Create Contact" at bounding box center [365, 176] width 731 height 353
click at [39, 129] on div "E Toggle navigation Quick Create Create Business Create Booking Create Contact" at bounding box center [365, 176] width 731 height 353
drag, startPoint x: 112, startPoint y: 163, endPoint x: 63, endPoint y: 163, distance: 49.3
click at [63, 163] on div "E Toggle navigation Quick Create Create Business Create Booking Create Contact" at bounding box center [365, 176] width 731 height 353
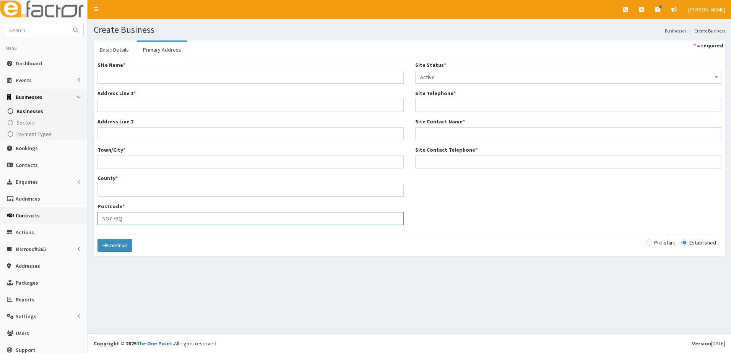
drag, startPoint x: 148, startPoint y: 220, endPoint x: 85, endPoint y: 220, distance: 62.7
click at [85, 220] on div "E Toggle navigation Quick Create Create Business Create Booking Create Contact" at bounding box center [365, 176] width 731 height 353
click at [117, 78] on input "Site Name *" at bounding box center [251, 77] width 306 height 13
type input "Home"
type input "3 Fairfield Road"
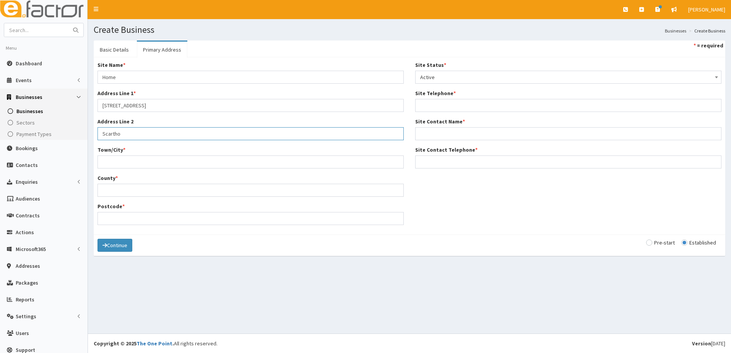
type input "Scartho"
type input "Grimsby"
type input "North East Lincolnshire"
type input "d"
type input "DN33 3DP"
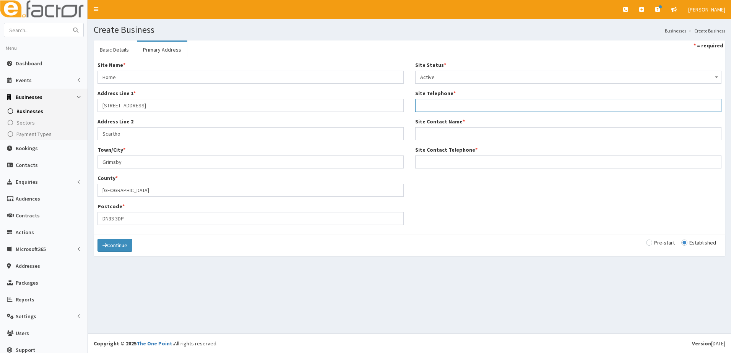
click at [430, 105] on input "Site Telephone *" at bounding box center [568, 105] width 306 height 13
type input "07954430228"
click at [447, 107] on input "07954430228" at bounding box center [568, 105] width 306 height 13
type input "[PERSON_NAME]"
drag, startPoint x: 459, startPoint y: 108, endPoint x: 403, endPoint y: 109, distance: 56.2
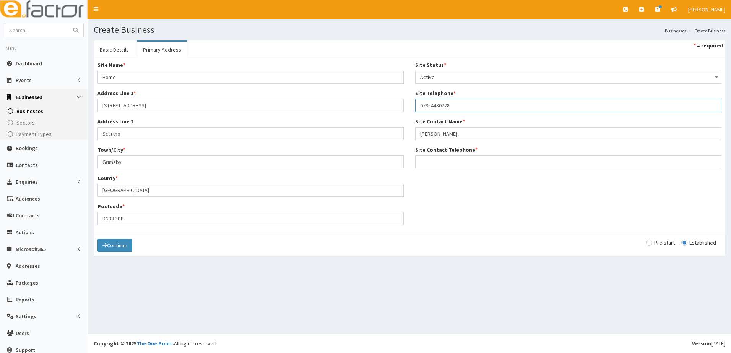
click at [403, 109] on div "Site Name * Home Address Line 1 * 3 Fairfield Road Address Line 2 Scartho Town/…" at bounding box center [410, 146] width 636 height 170
drag, startPoint x: 493, startPoint y: 223, endPoint x: 465, endPoint y: 205, distance: 33.7
click at [487, 218] on div "Site Name * Home Address Line 1 * 3 Fairfield Road Address Line 2 Scartho Town/…" at bounding box center [410, 146] width 636 height 170
click at [430, 161] on input "Site Contact Telephone *" at bounding box center [568, 162] width 306 height 13
paste input "07954430228"
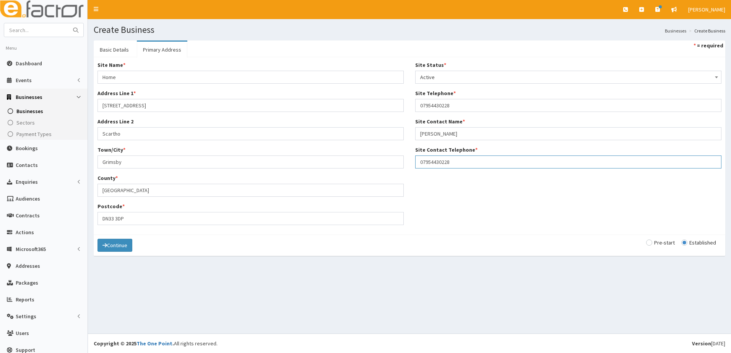
type input "07954430228"
click at [416, 222] on div "Site Name * Home Address Line 1 * 3 Fairfield Road Address Line 2 Scartho Town/…" at bounding box center [410, 146] width 636 height 170
click at [113, 245] on button "Continue" at bounding box center [115, 245] width 35 height 13
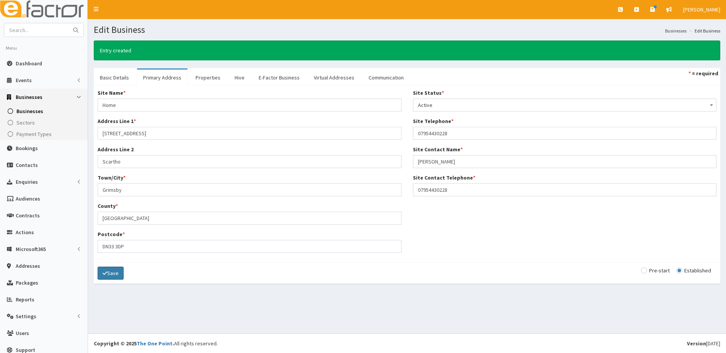
click at [104, 278] on button "Save" at bounding box center [111, 273] width 26 height 13
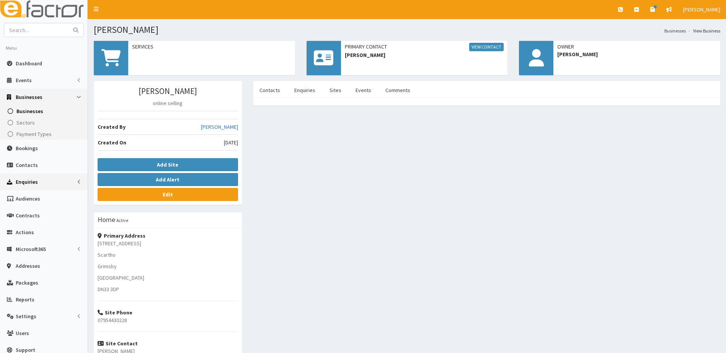
click at [28, 182] on span "Enquiries" at bounding box center [27, 182] width 22 height 7
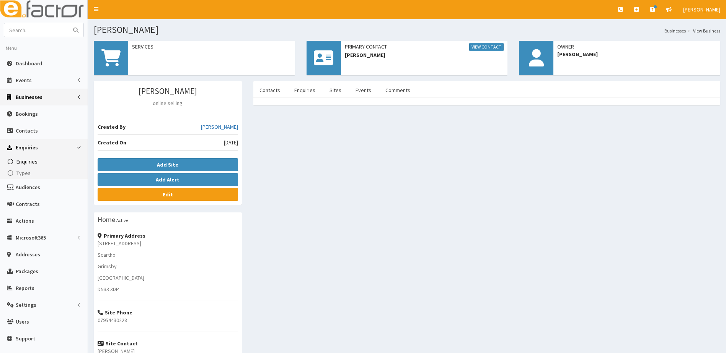
click at [25, 161] on span "Enquiries" at bounding box center [26, 161] width 21 height 7
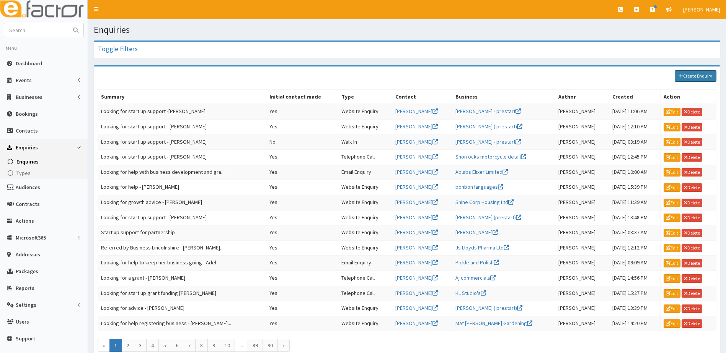
click at [697, 75] on link "Create Enquiry" at bounding box center [695, 75] width 42 height 11
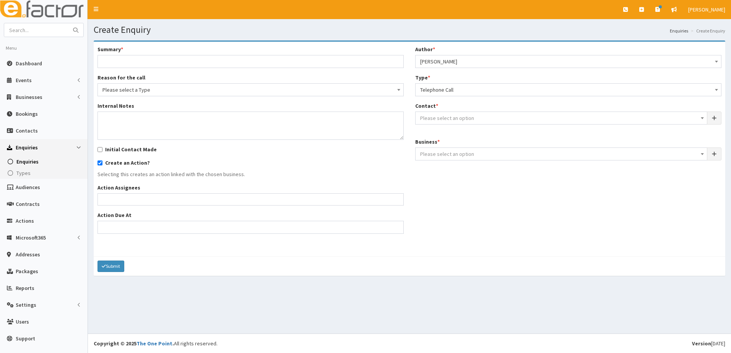
select select
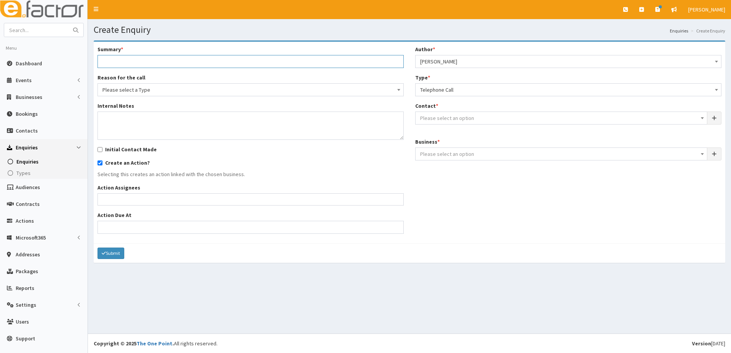
click at [130, 61] on input "Summary *" at bounding box center [251, 61] width 306 height 13
type input "l"
click at [451, 118] on span "Please select an option" at bounding box center [447, 118] width 54 height 7
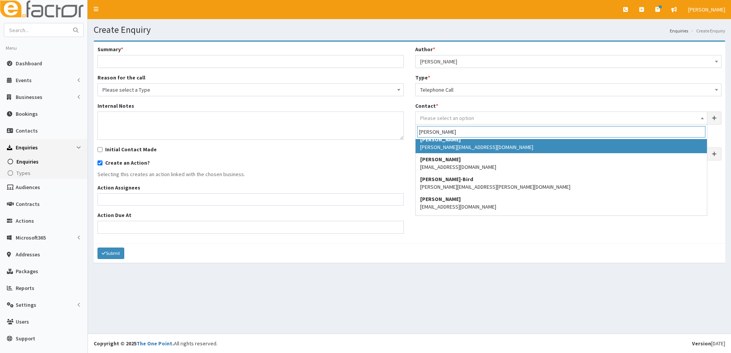
scroll to position [401, 0]
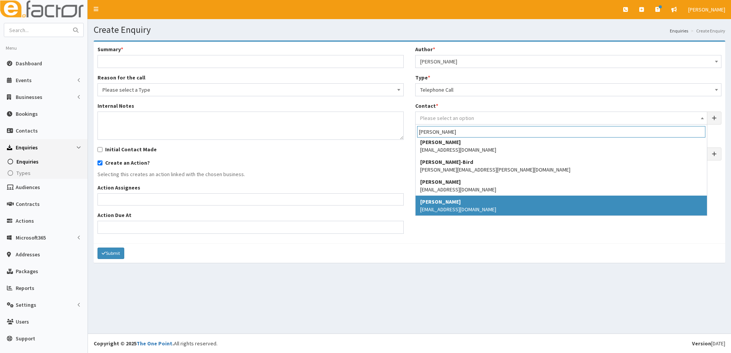
type input "[PERSON_NAME]"
select select "5243"
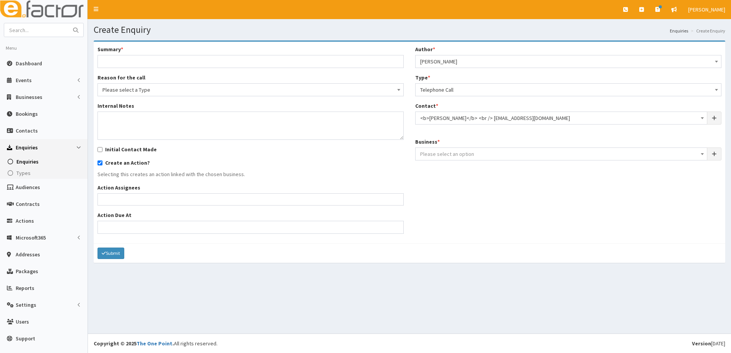
click at [438, 154] on span "Please select an option" at bounding box center [447, 154] width 54 height 7
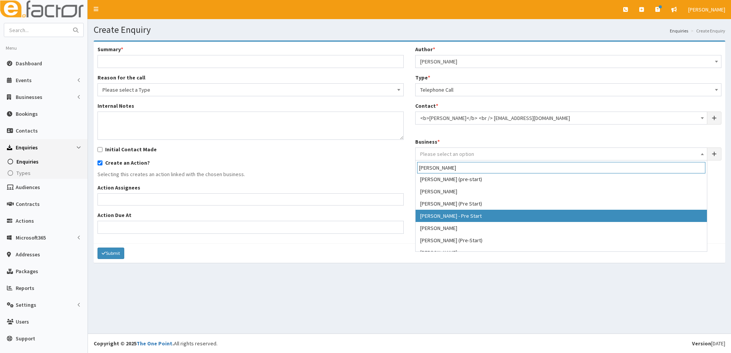
scroll to position [21, 0]
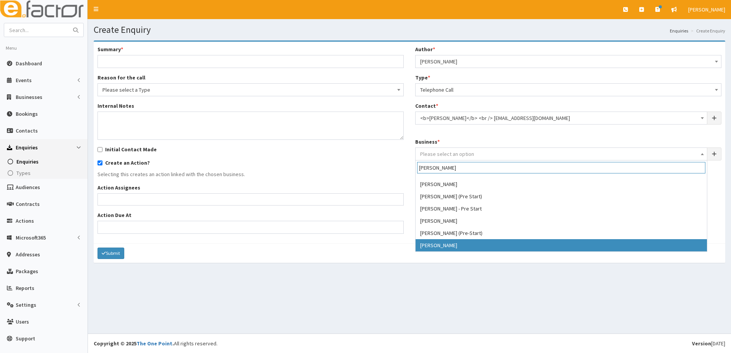
type input "[PERSON_NAME]"
drag, startPoint x: 459, startPoint y: 243, endPoint x: 293, endPoint y: 151, distance: 189.5
select select "4187"
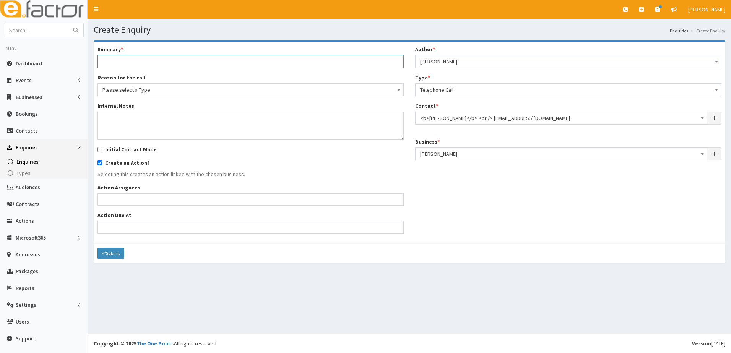
click at [117, 61] on input "Summary *" at bounding box center [251, 61] width 306 height 13
type input "l"
type input "looking for support - [PERSON_NAME]"
click at [158, 91] on span "Please select a Type" at bounding box center [251, 90] width 296 height 11
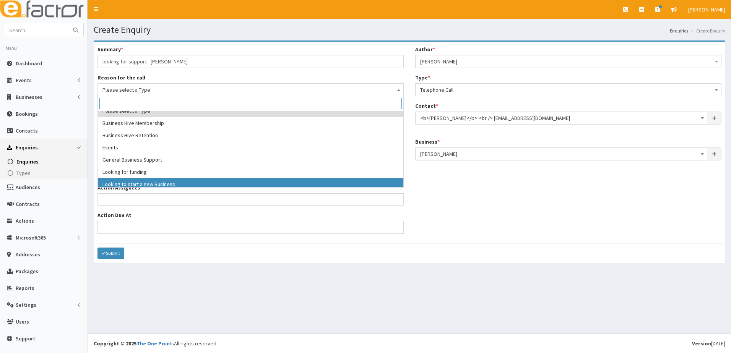
scroll to position [0, 0]
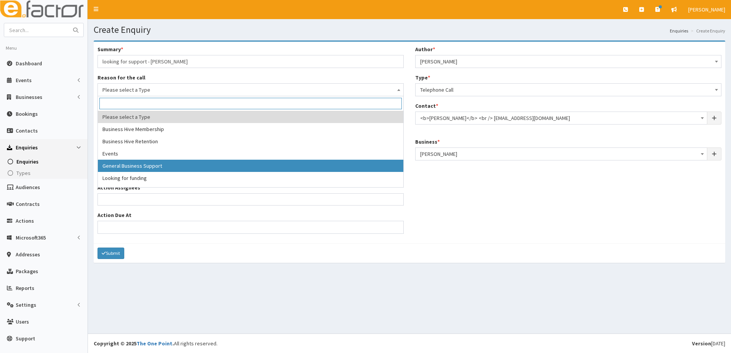
select select "3"
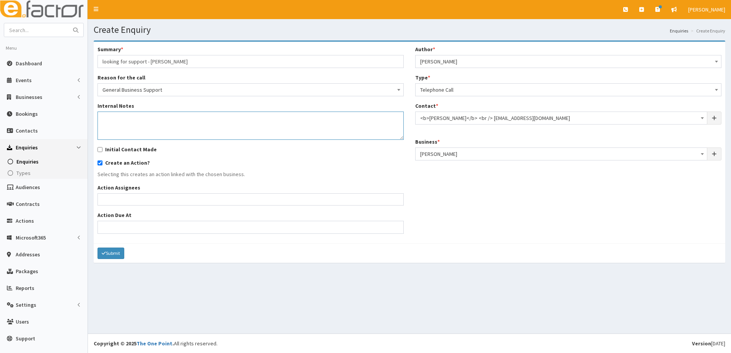
click at [119, 122] on textarea "Internal Notes" at bounding box center [251, 126] width 306 height 28
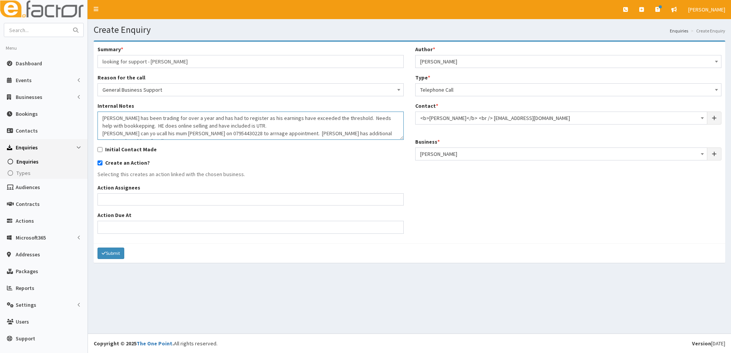
scroll to position [5, 0]
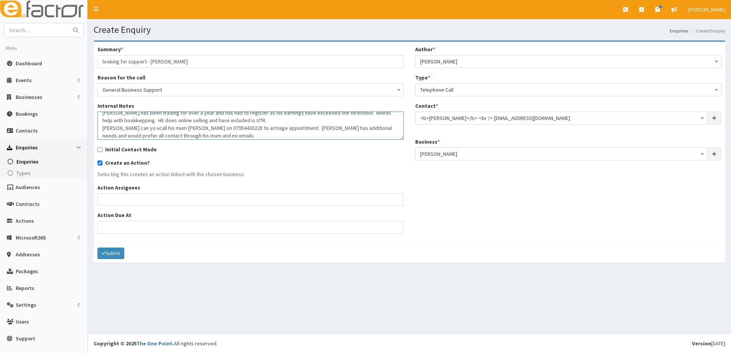
click at [233, 127] on textarea "[PERSON_NAME] has been trading for over a year and has had to register as his e…" at bounding box center [251, 126] width 306 height 28
click at [133, 129] on textarea "Lewis has been trading for over a year and has had to register as his earnings …" at bounding box center [251, 126] width 306 height 28
click at [141, 120] on textarea "Lewis has been trading for over a year and has had to register as his earnings …" at bounding box center [251, 126] width 306 height 28
type textarea "Lewis has been trading for over a year and has had to register as his earnings …"
click at [119, 195] on ul at bounding box center [251, 199] width 306 height 10
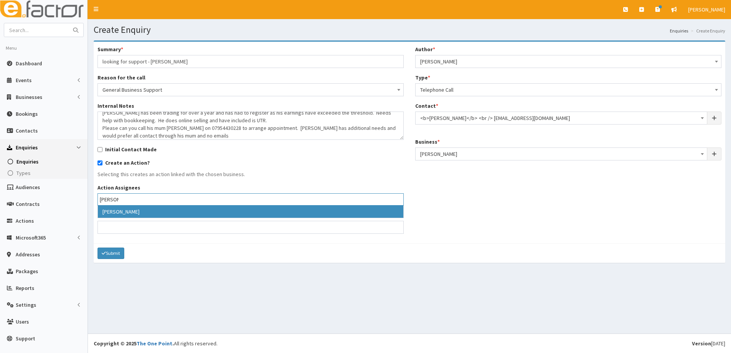
type input "paul"
select select "29"
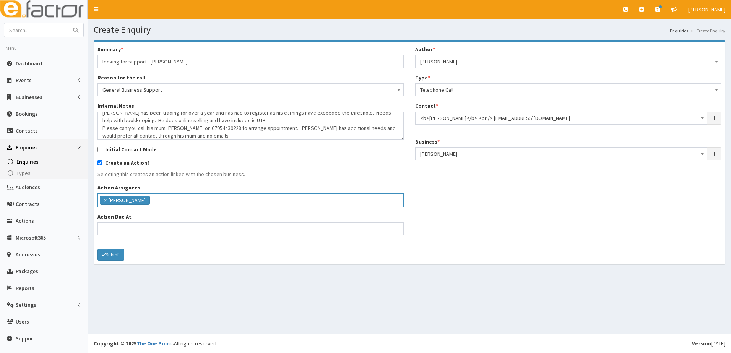
scroll to position [87, 0]
click at [112, 227] on input "Action Due At" at bounding box center [251, 229] width 306 height 13
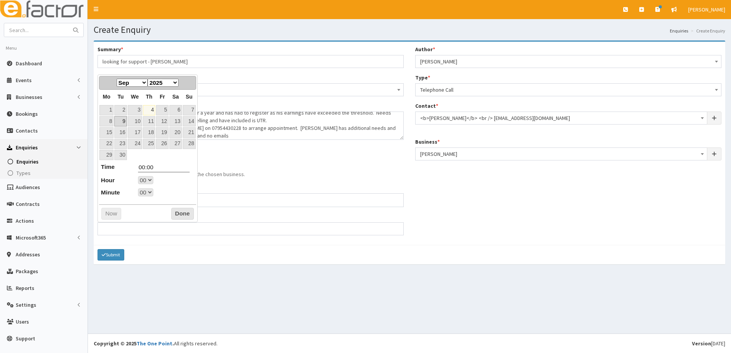
click at [126, 122] on link "9" at bounding box center [120, 121] width 12 height 10
click at [151, 181] on select "00 01 02 03 04 05 06 07 08 09 10 11 12 13 14 15 16 17 18 19 20 21 22 23" at bounding box center [145, 180] width 15 height 8
type input "09-09-2025 17:00"
type input "17:00"
select select "17"
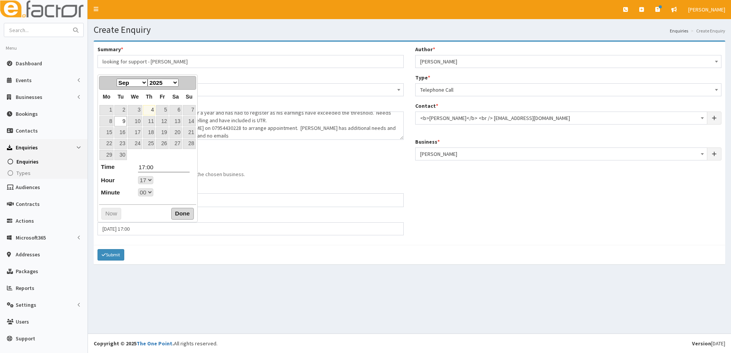
click at [179, 216] on button "Done" at bounding box center [182, 214] width 23 height 12
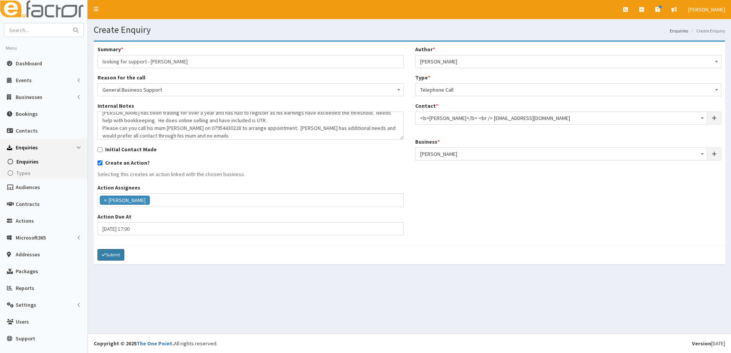
click at [111, 254] on button "Submit" at bounding box center [111, 254] width 27 height 11
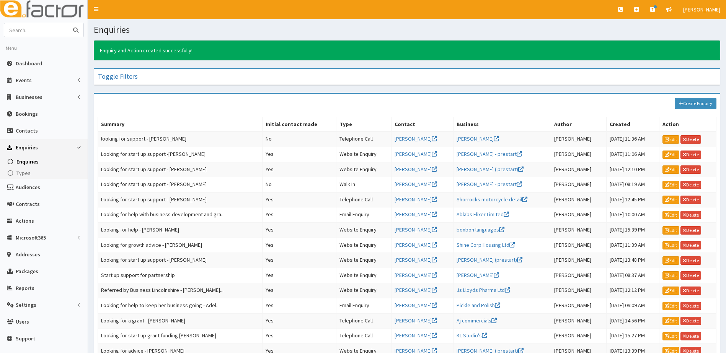
click at [42, 31] on input "text" at bounding box center [36, 29] width 64 height 13
type input "immingham flooring"
click at [68, 23] on button "submit" at bounding box center [75, 29] width 15 height 13
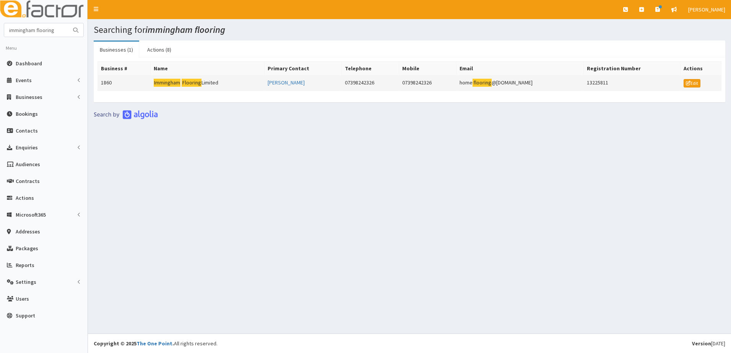
click at [108, 79] on td "1860" at bounding box center [124, 83] width 53 height 15
